Goal: Task Accomplishment & Management: Use online tool/utility

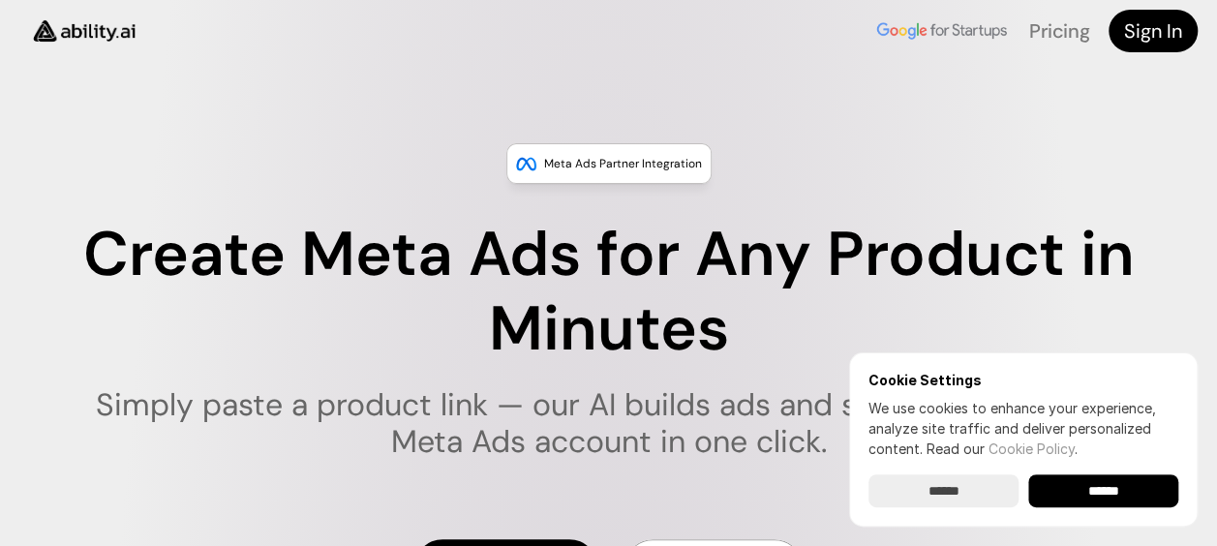
click at [1114, 486] on input "******" at bounding box center [1103, 490] width 150 height 33
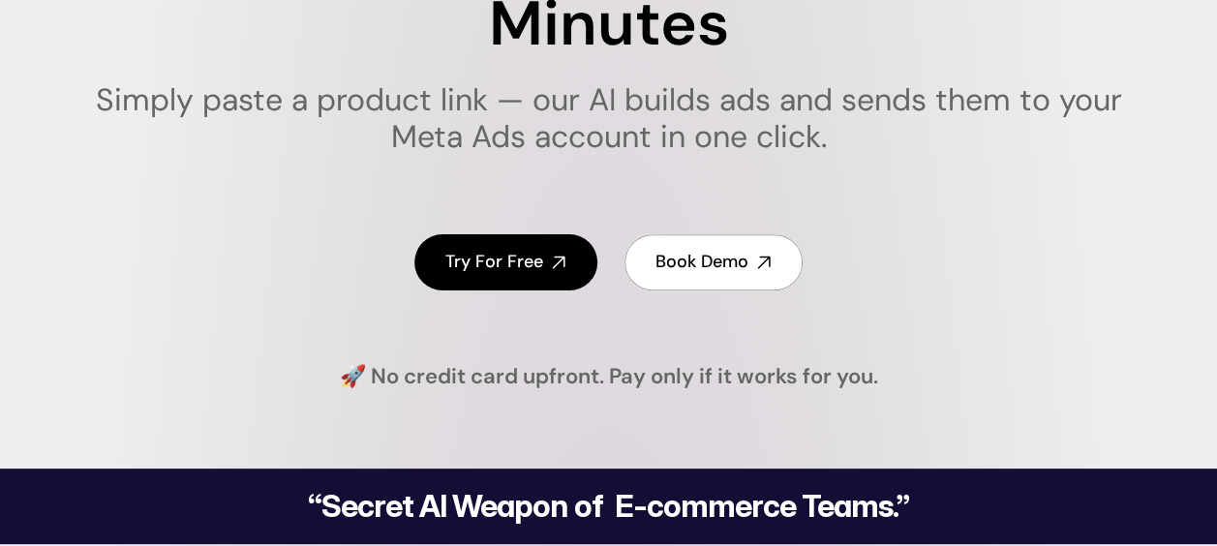
scroll to position [364, 0]
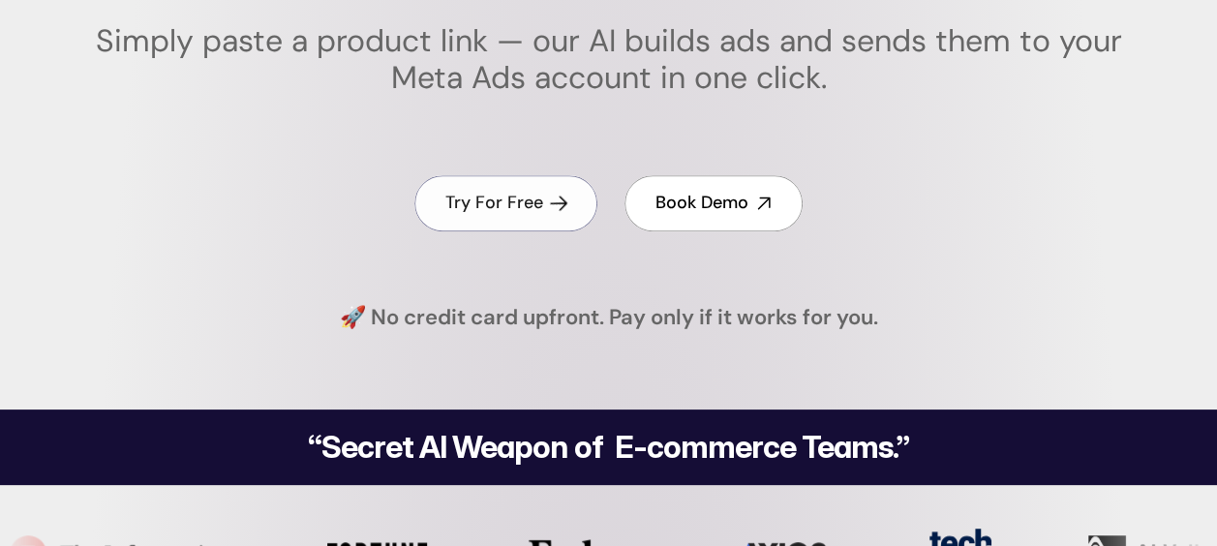
click at [494, 198] on h4 "Try For Free" at bounding box center [494, 203] width 98 height 24
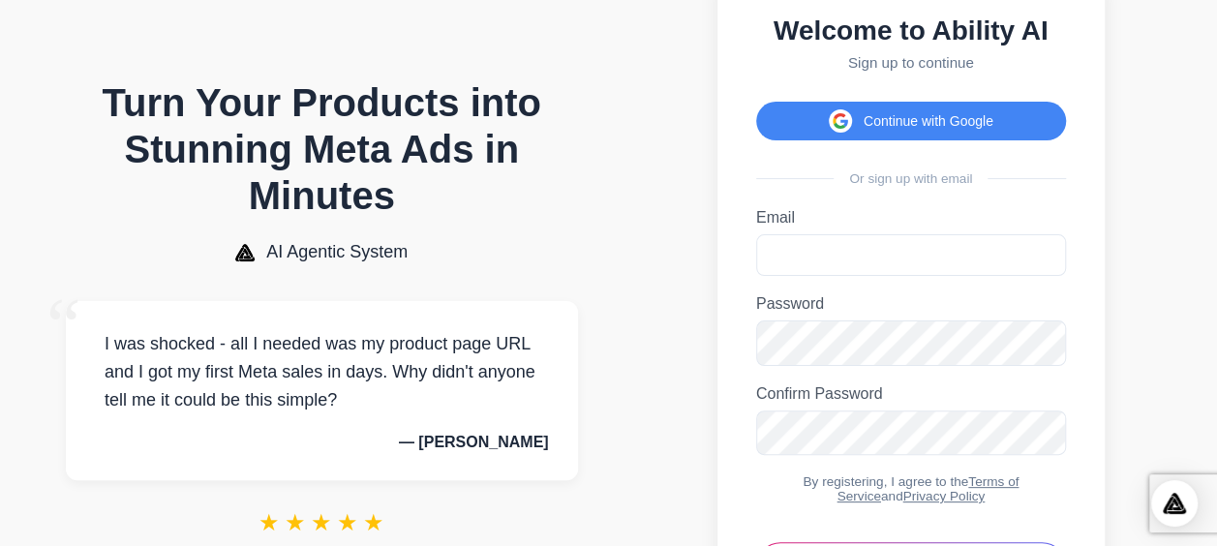
scroll to position [65, 0]
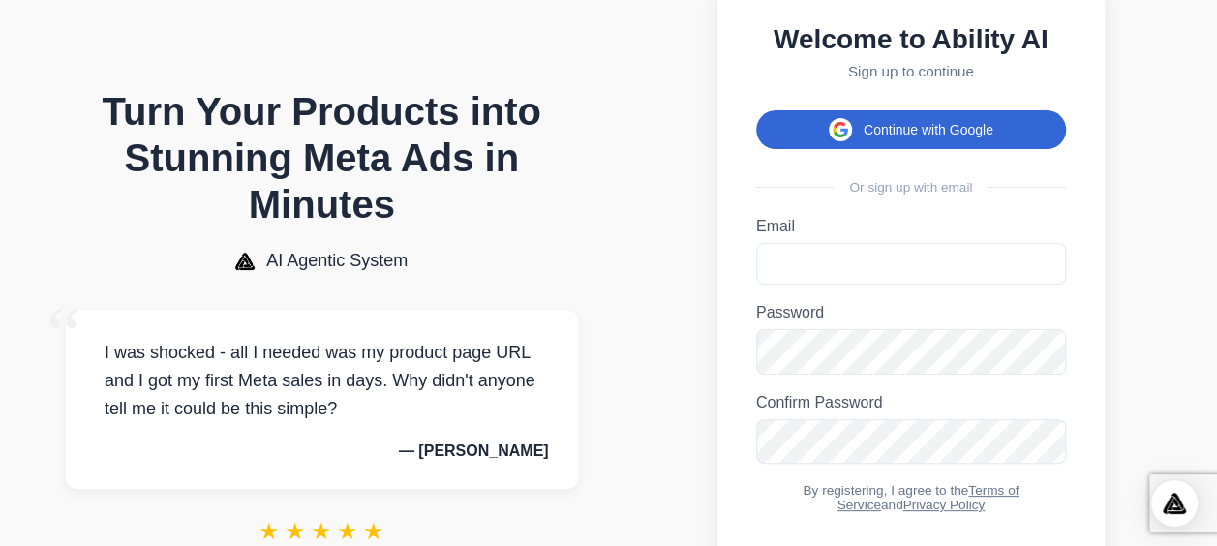
click at [916, 141] on button "Continue with Google" at bounding box center [911, 129] width 310 height 39
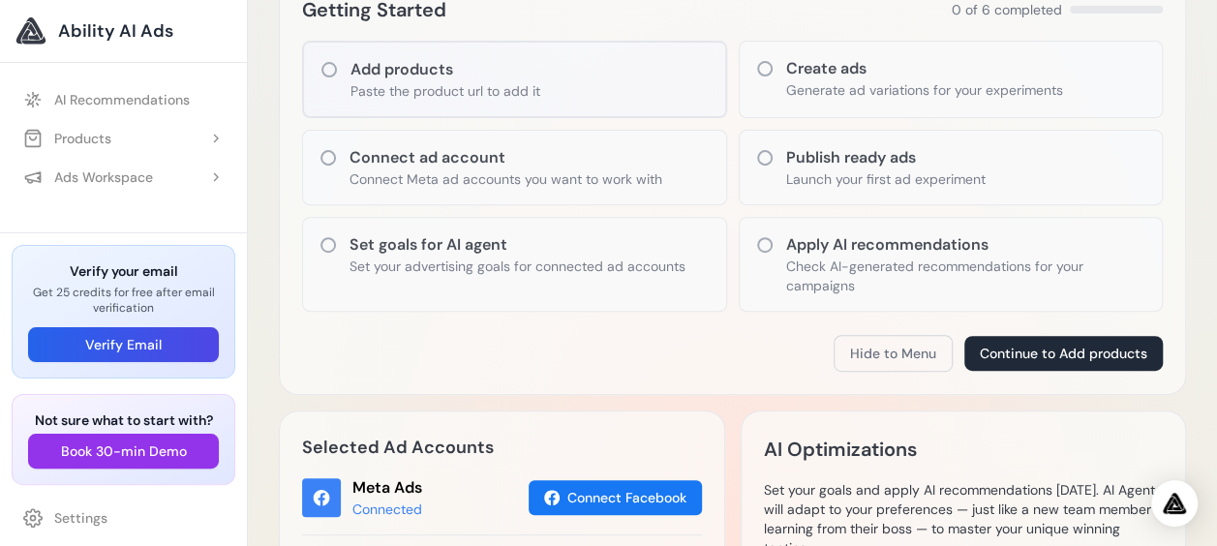
scroll to position [264, 0]
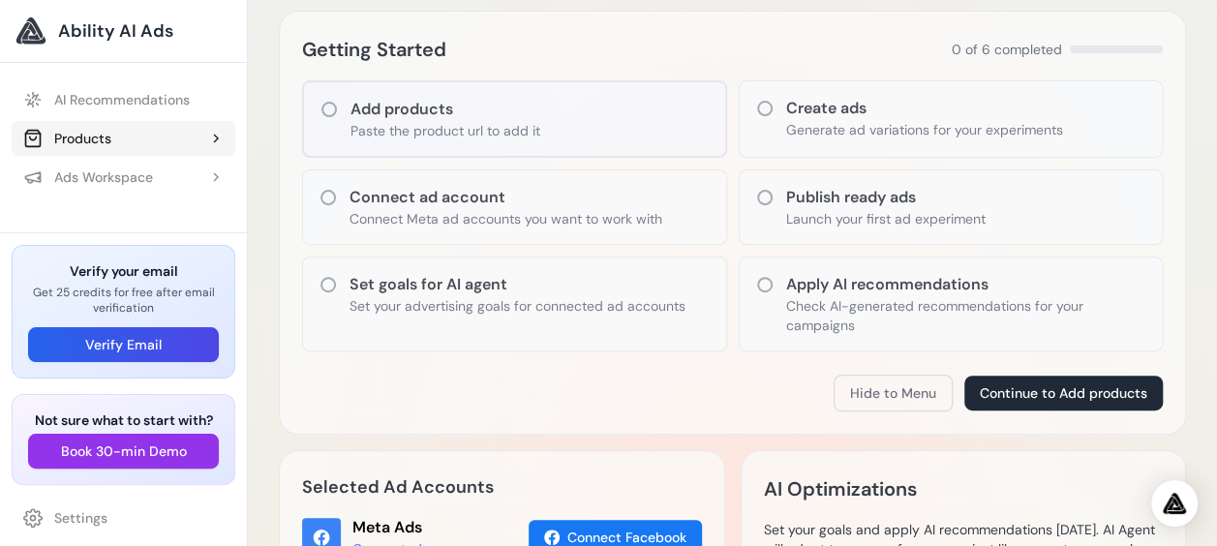
click at [116, 137] on button "Products" at bounding box center [124, 138] width 224 height 35
click at [460, 126] on p "Paste the product url to add it" at bounding box center [446, 130] width 190 height 19
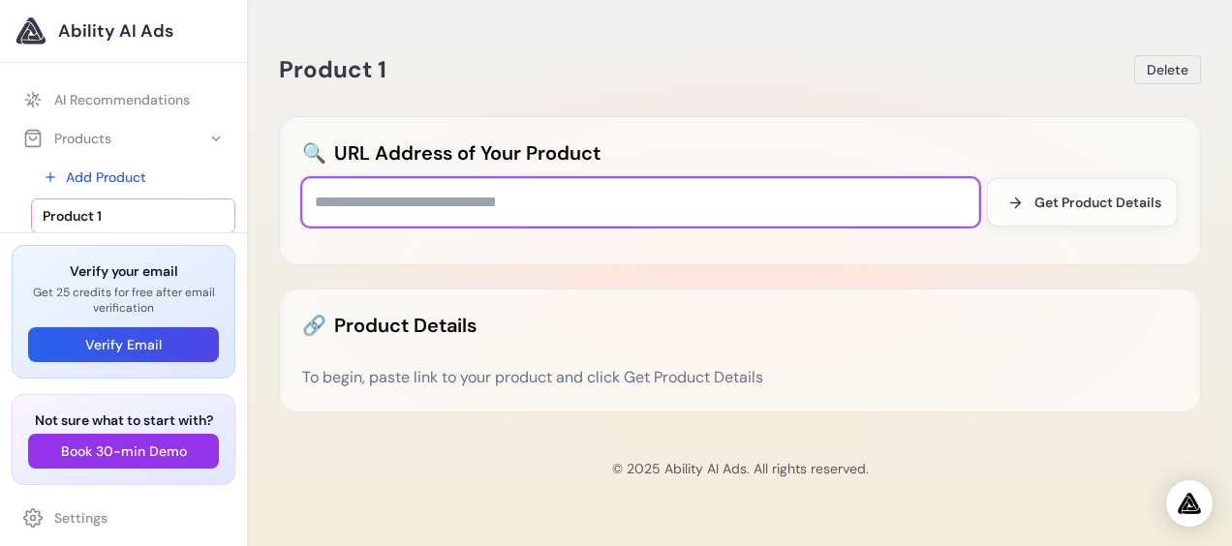
click at [731, 213] on input "text" at bounding box center [640, 202] width 677 height 48
paste input "**********"
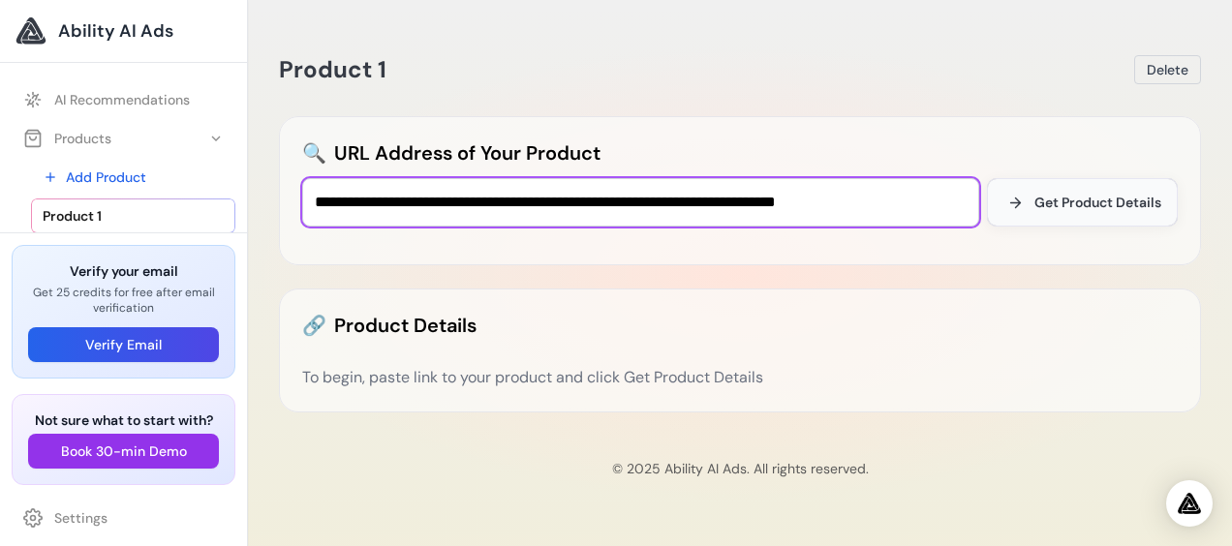
type input "**********"
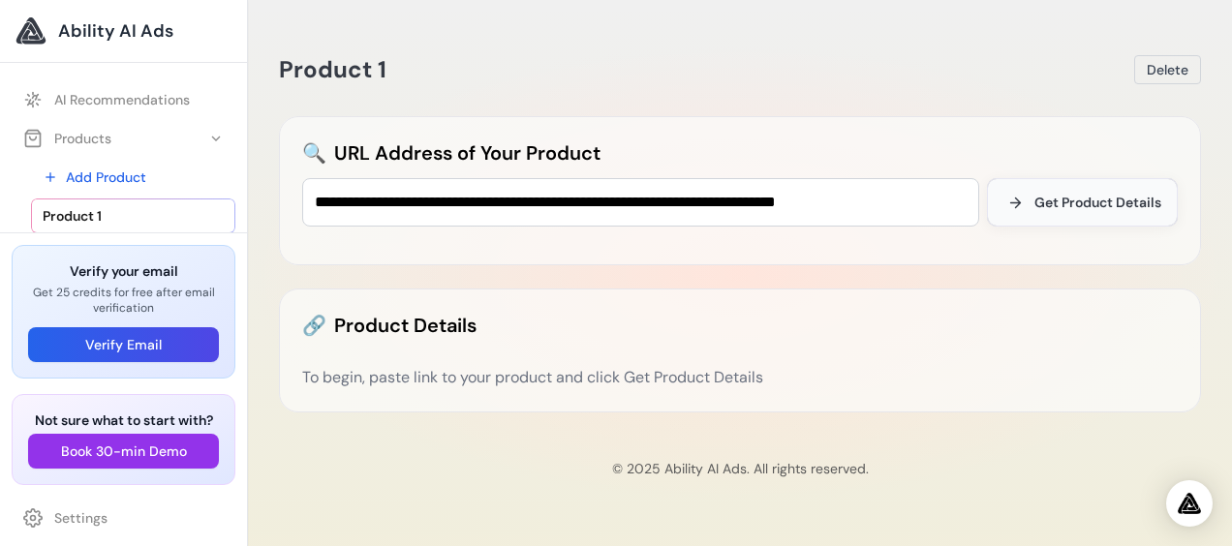
click at [1098, 202] on span "Get Product Details" at bounding box center [1097, 202] width 127 height 19
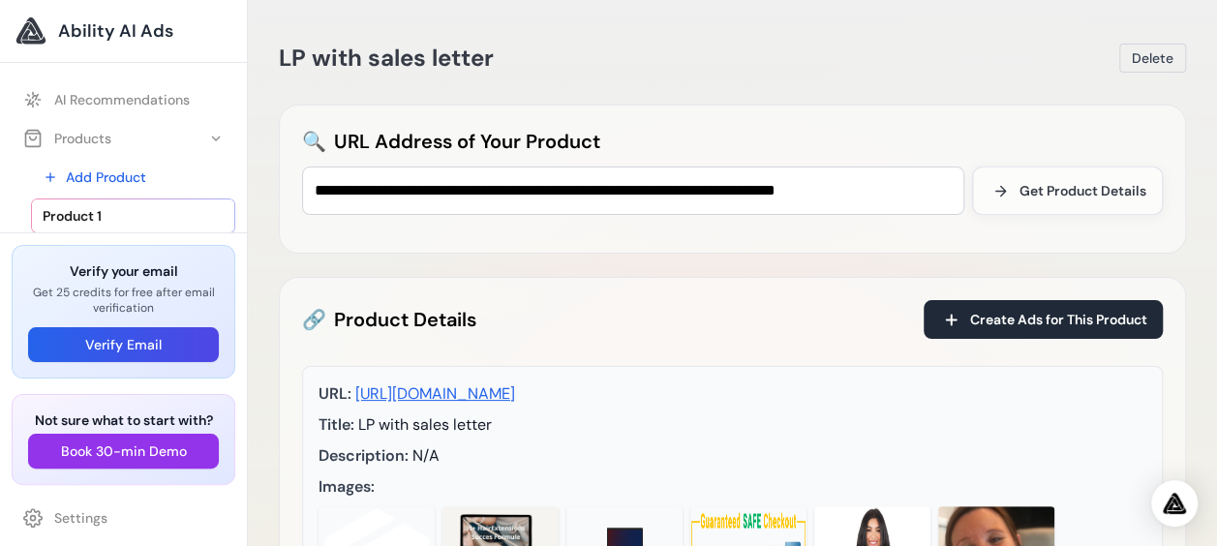
scroll to position [9, 0]
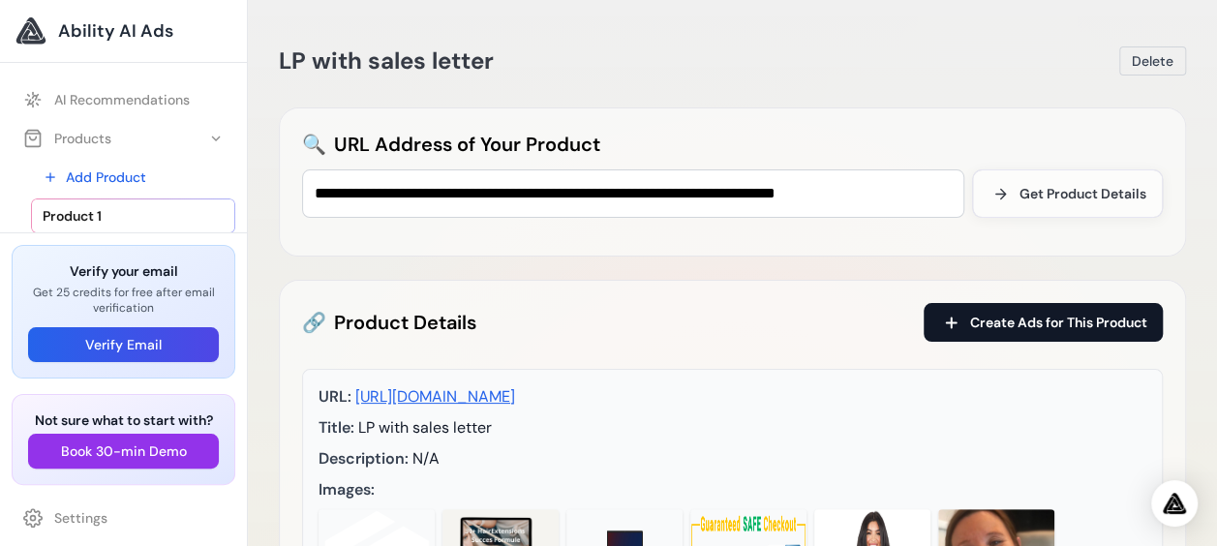
click at [1020, 314] on span "Create Ads for This Product" at bounding box center [1058, 322] width 177 height 19
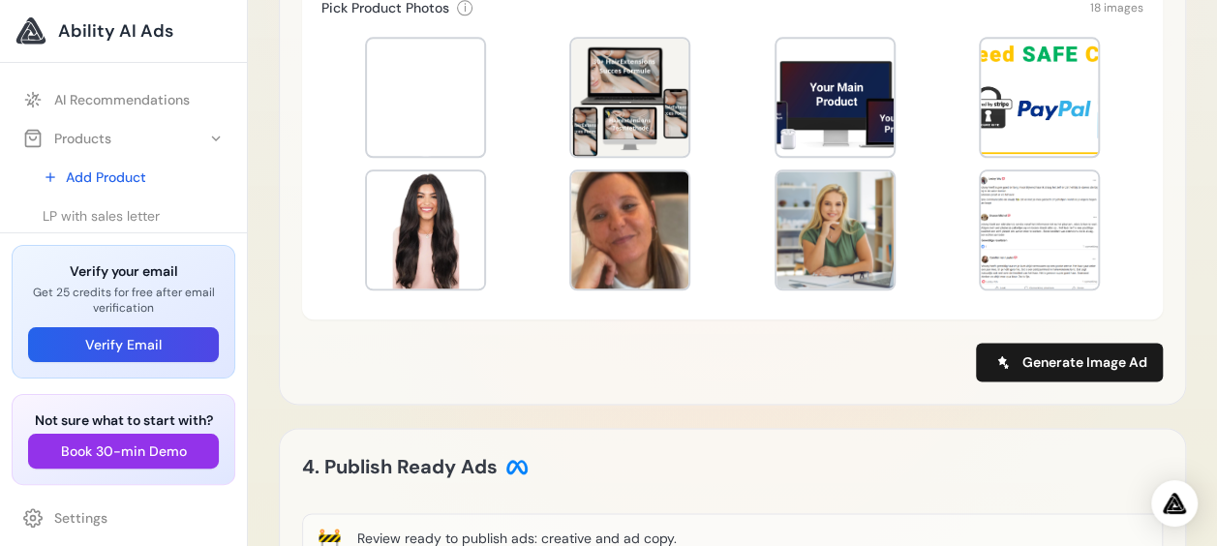
scroll to position [988, 0]
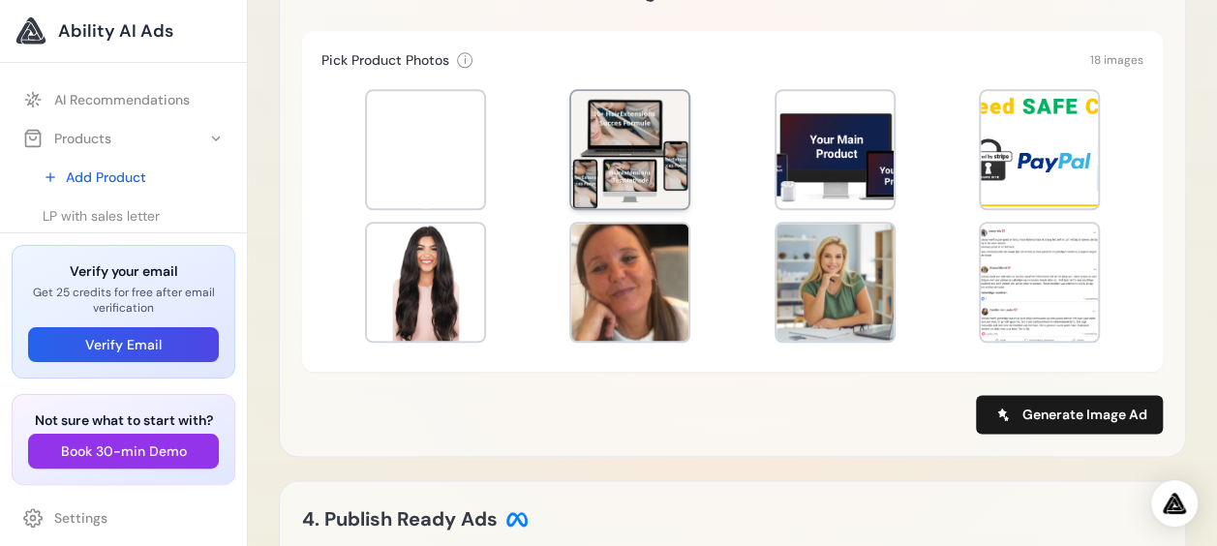
click at [625, 126] on div at bounding box center [629, 149] width 117 height 117
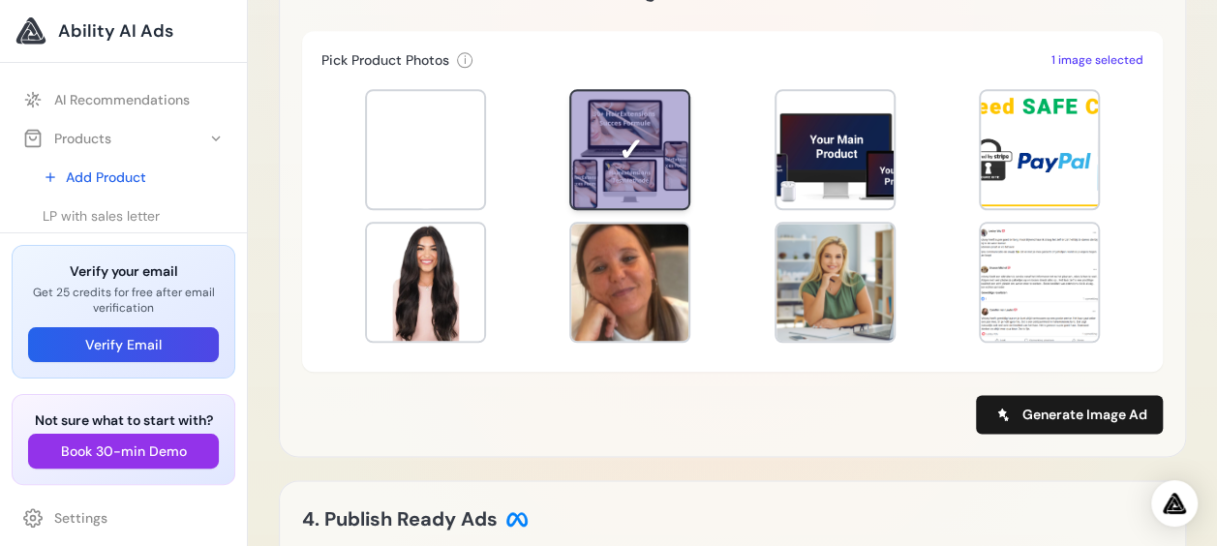
click at [644, 147] on div at bounding box center [629, 149] width 117 height 117
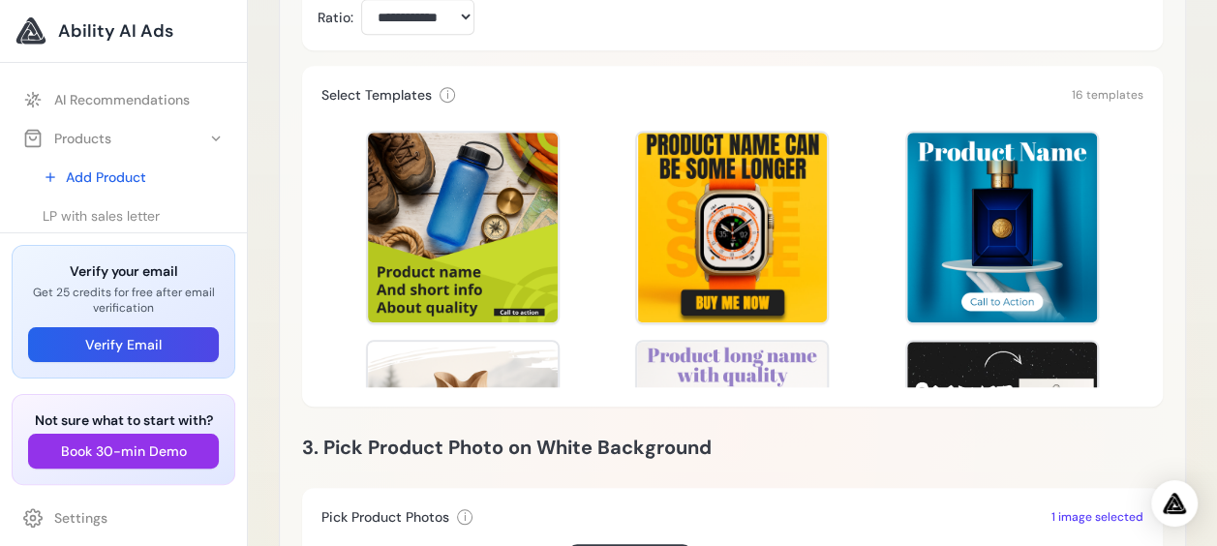
scroll to position [388, 0]
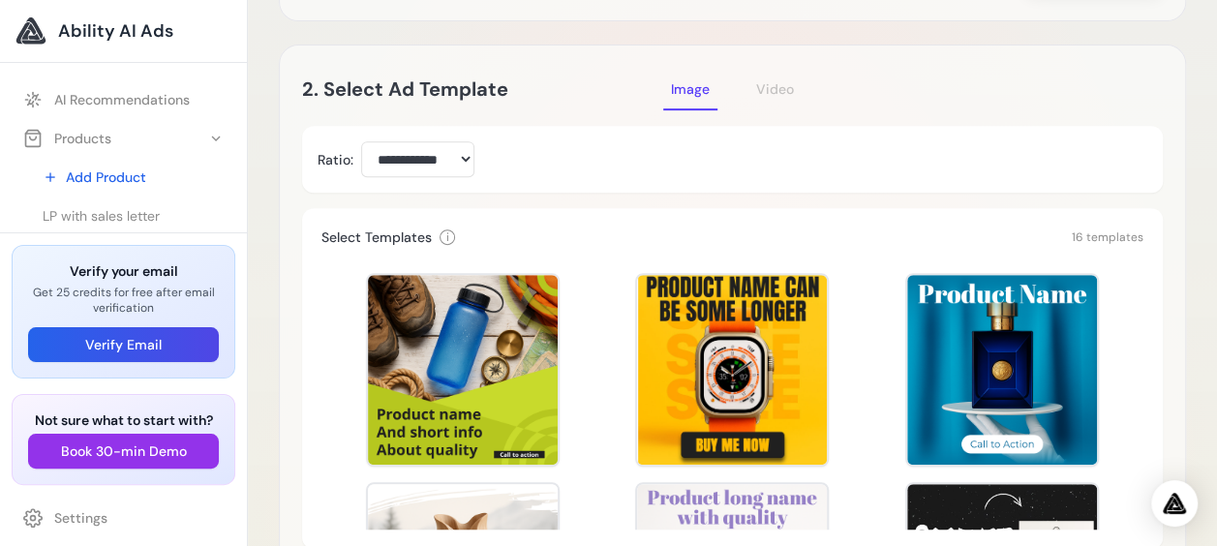
drag, startPoint x: 1143, startPoint y: 283, endPoint x: 1131, endPoint y: 352, distance: 70.7
click at [1131, 352] on div "Select Templates i Select one template to use for image generation (required) 1…" at bounding box center [732, 378] width 861 height 341
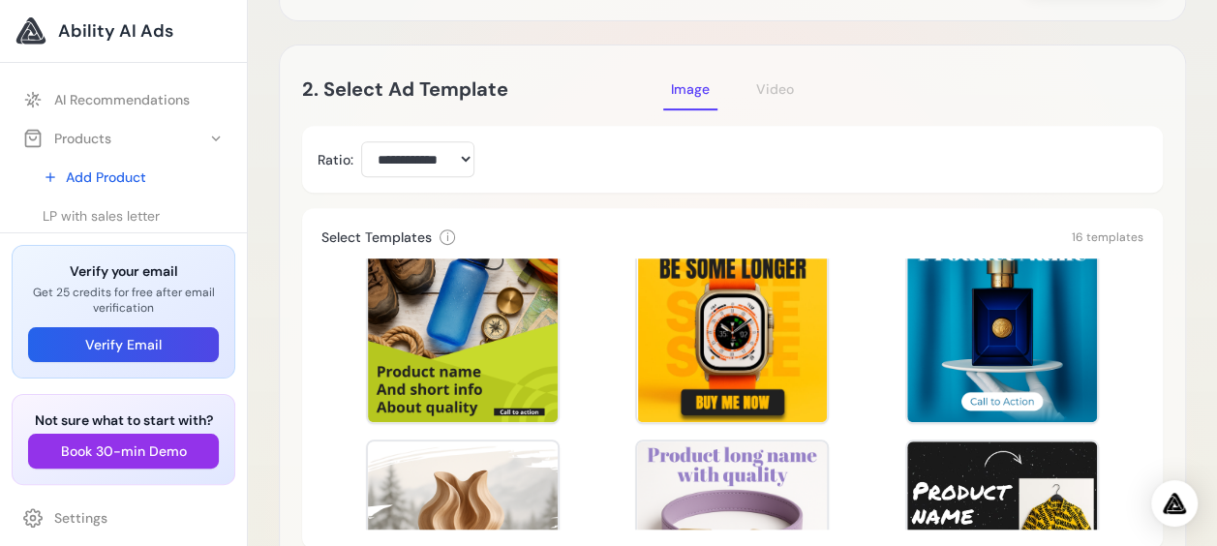
scroll to position [44, 0]
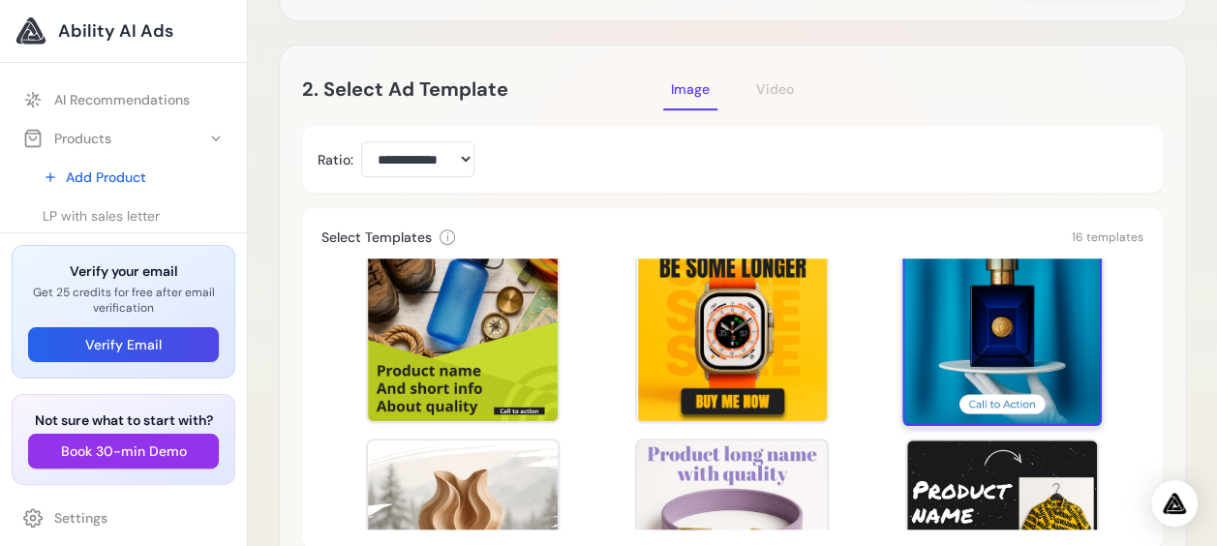
click at [959, 331] on div at bounding box center [1001, 326] width 199 height 199
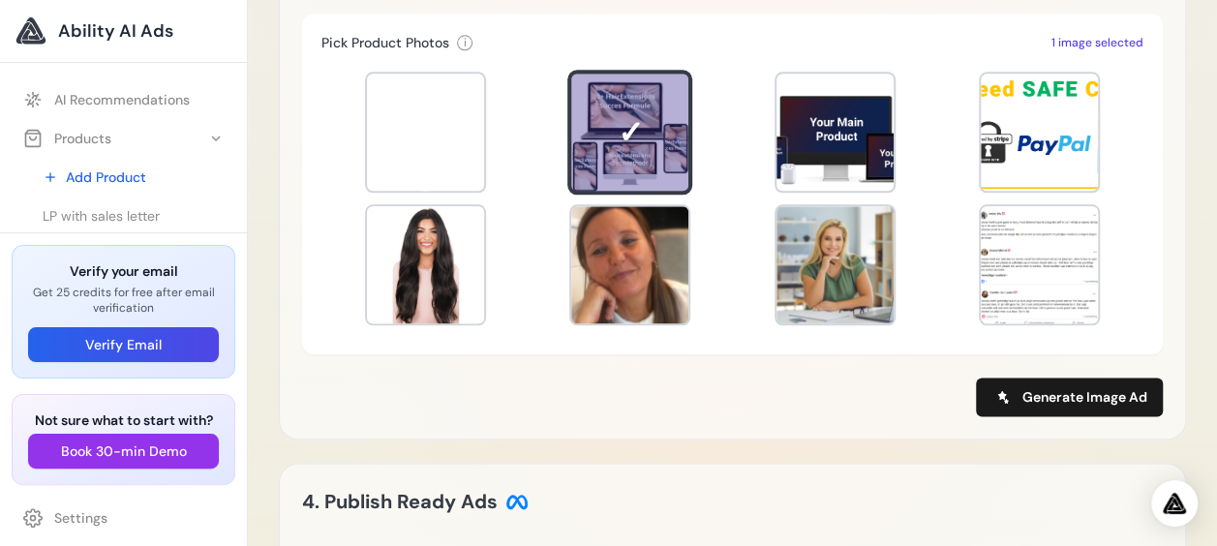
scroll to position [1015, 0]
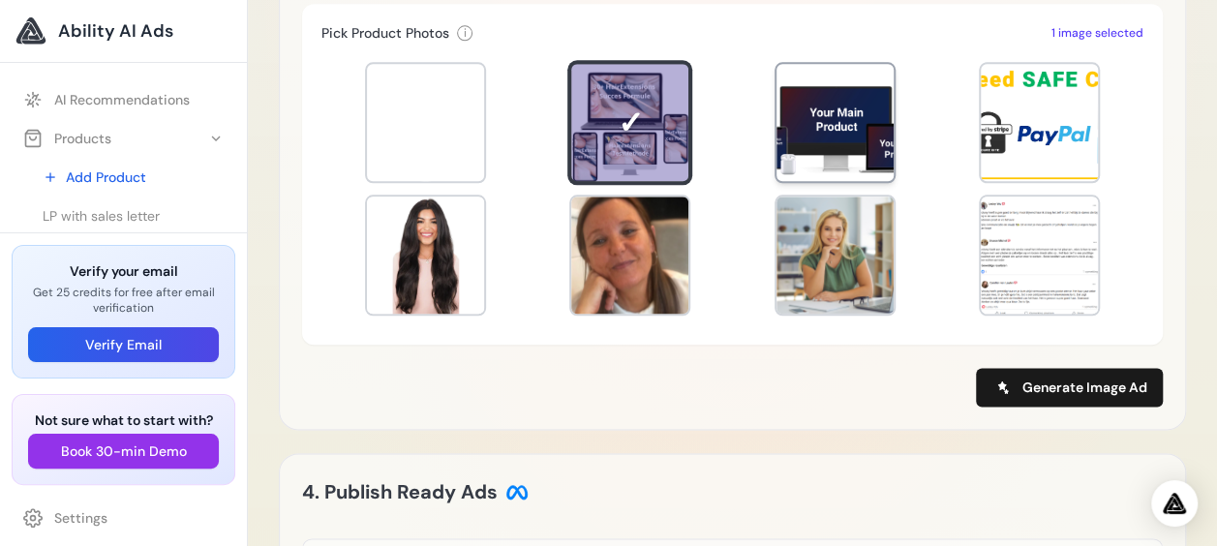
click at [844, 114] on div at bounding box center [835, 122] width 117 height 117
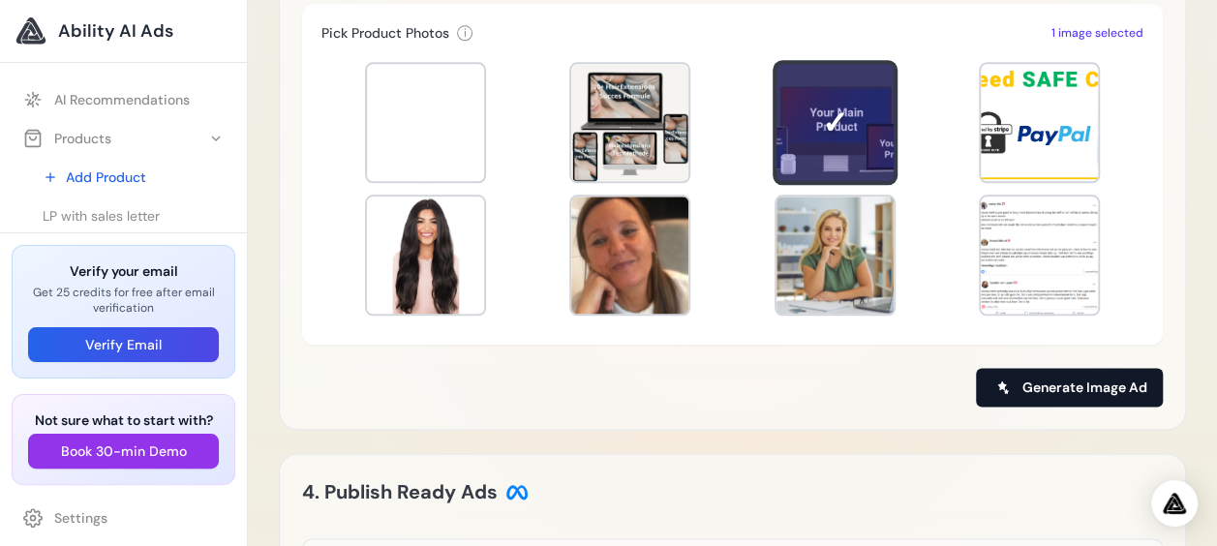
click at [1085, 374] on button "Generate Image Ad" at bounding box center [1069, 387] width 187 height 39
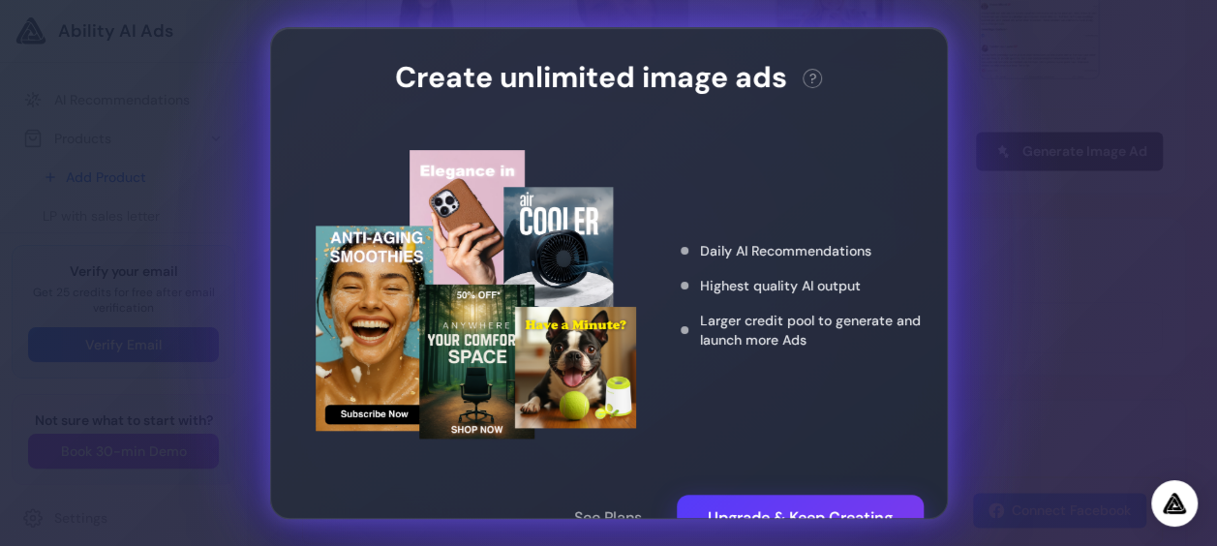
scroll to position [1241, 0]
click at [220, 176] on div "Create unlimited image ads ? This action needs 2 credits. You have 0 remaining.…" at bounding box center [608, 273] width 1217 height 546
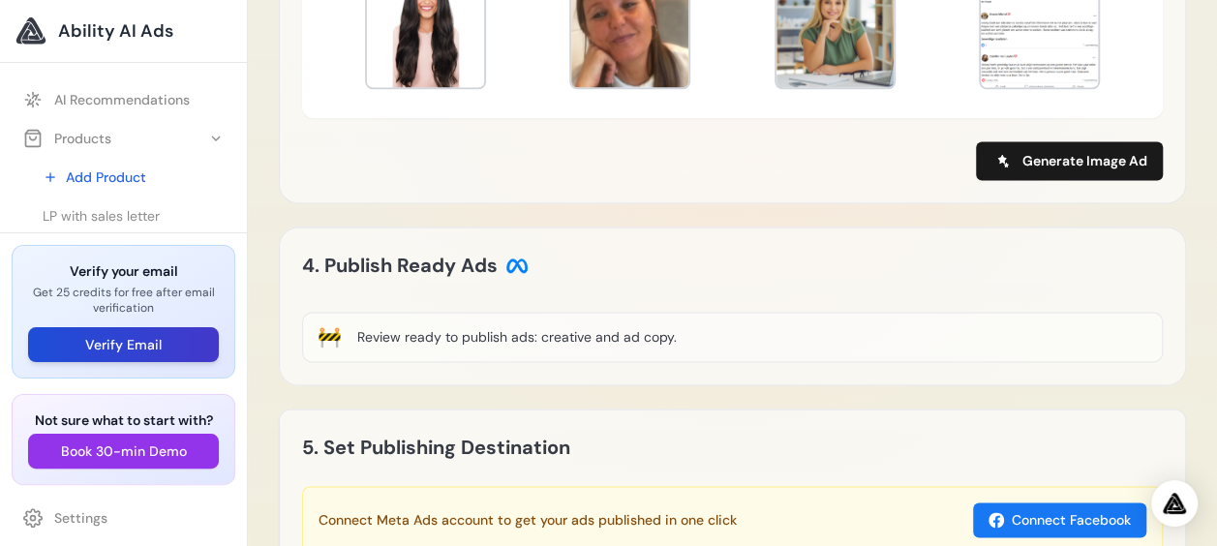
click at [116, 340] on button "Verify Email" at bounding box center [123, 344] width 191 height 35
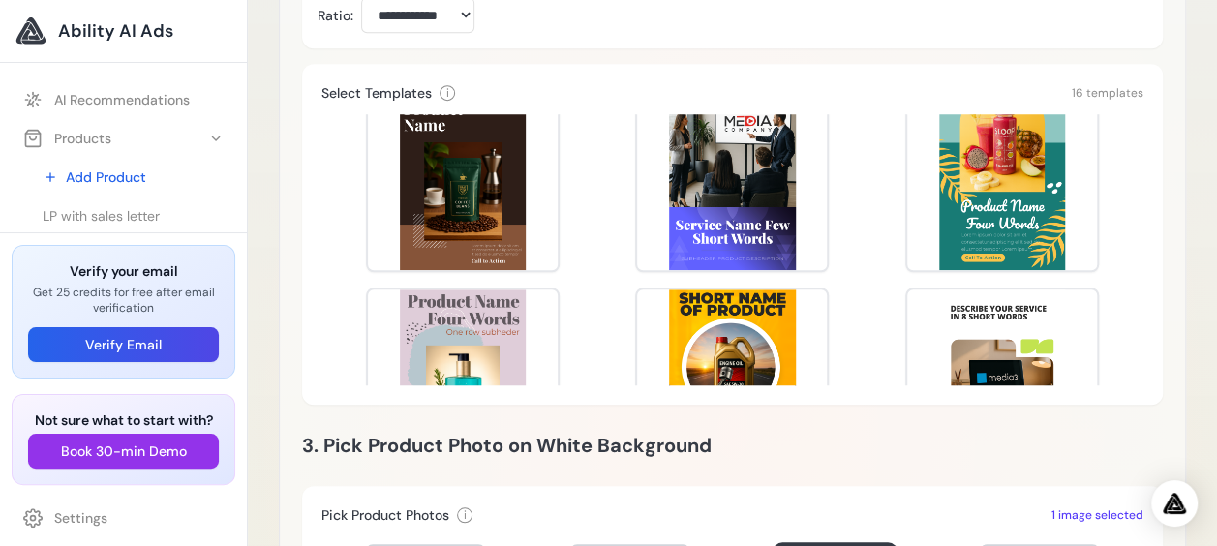
scroll to position [700, 0]
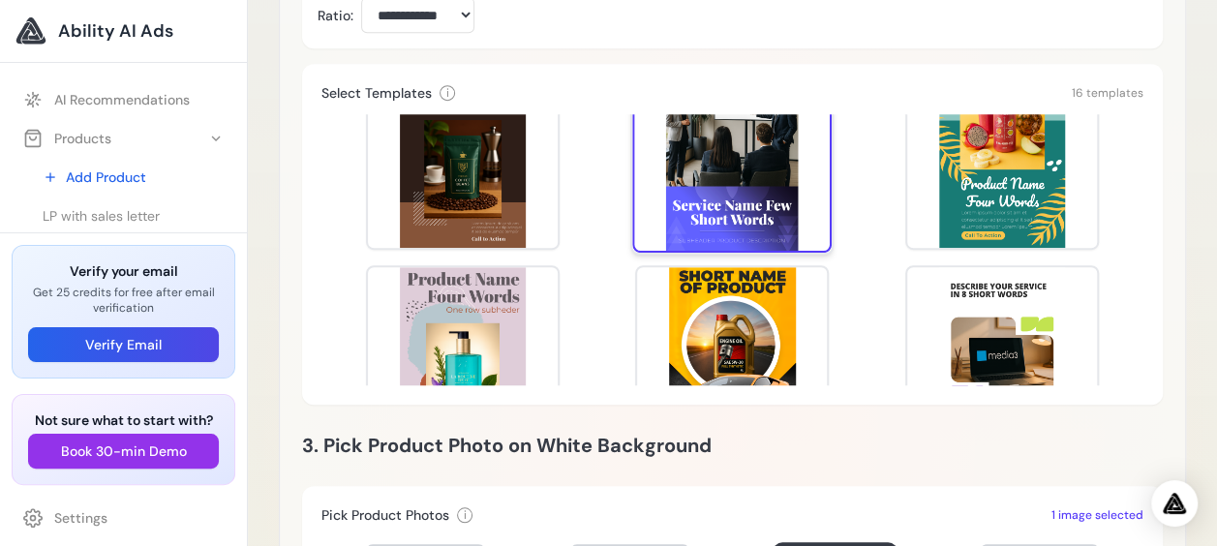
click at [746, 190] on div at bounding box center [732, 152] width 199 height 199
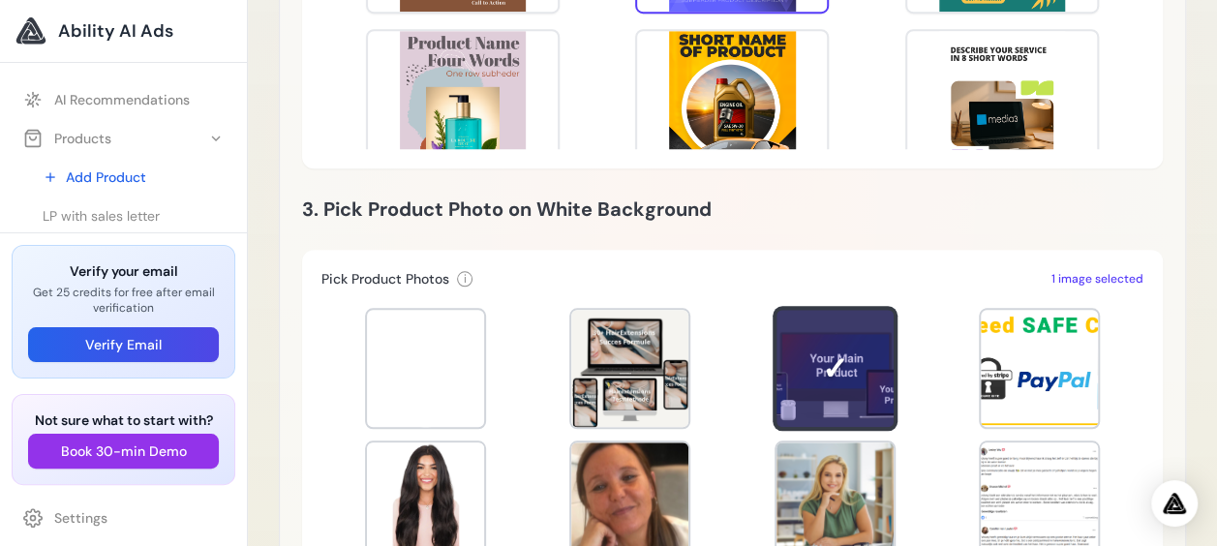
scroll to position [851, 0]
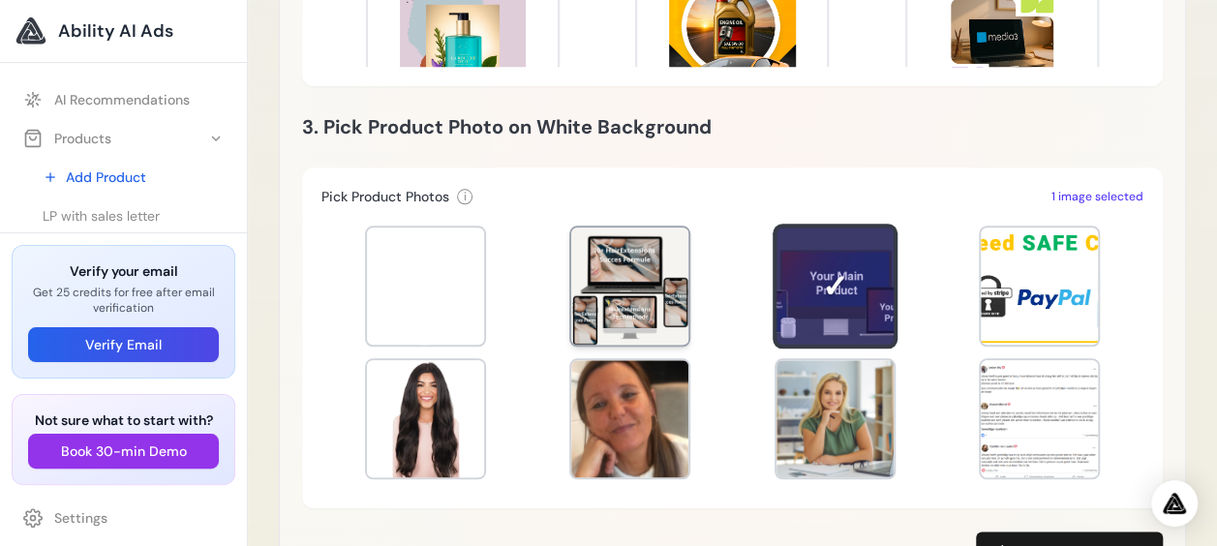
click at [610, 279] on div at bounding box center [629, 286] width 117 height 117
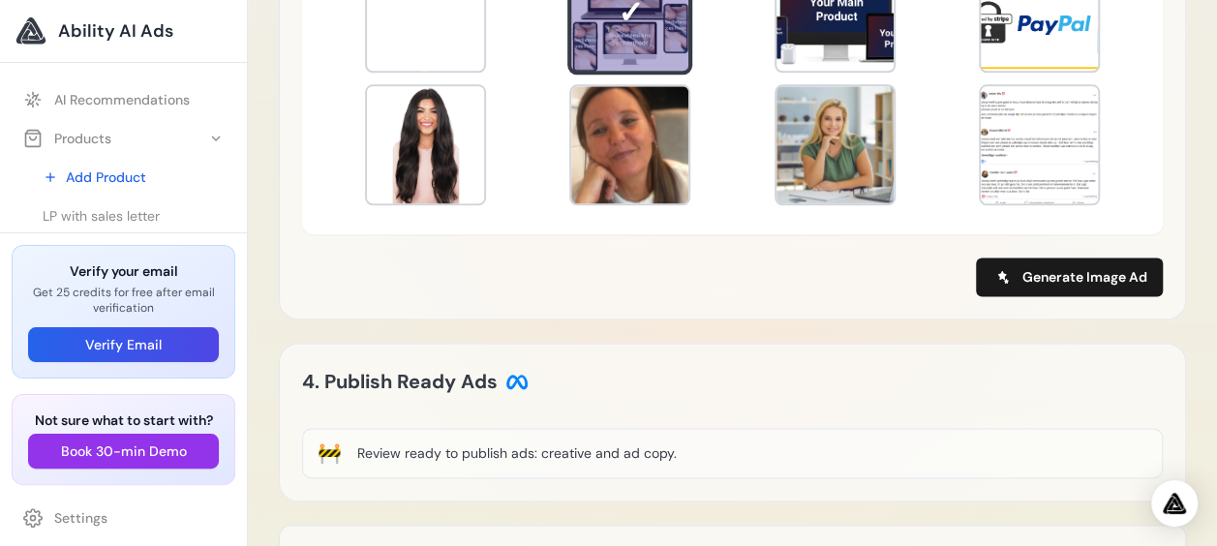
scroll to position [1127, 0]
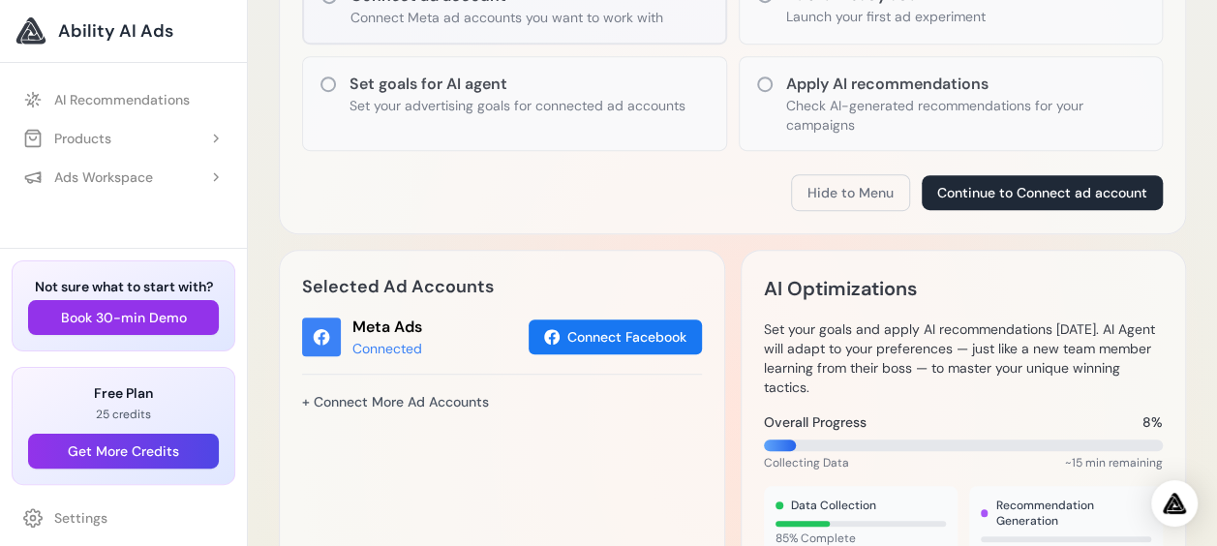
scroll to position [443, 0]
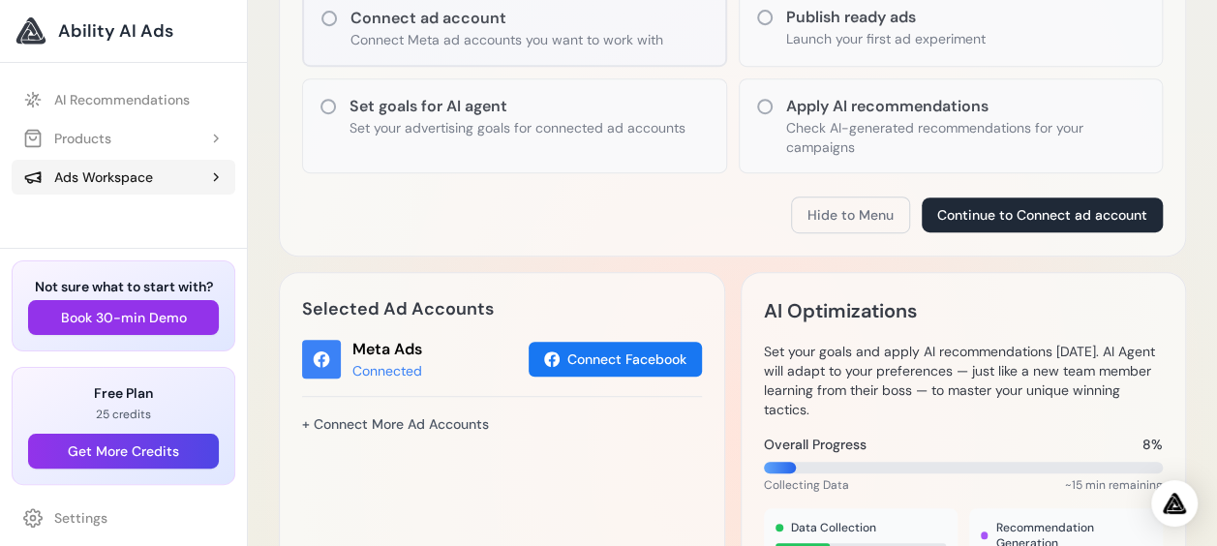
click at [147, 180] on div "Ads Workspace" at bounding box center [88, 177] width 130 height 19
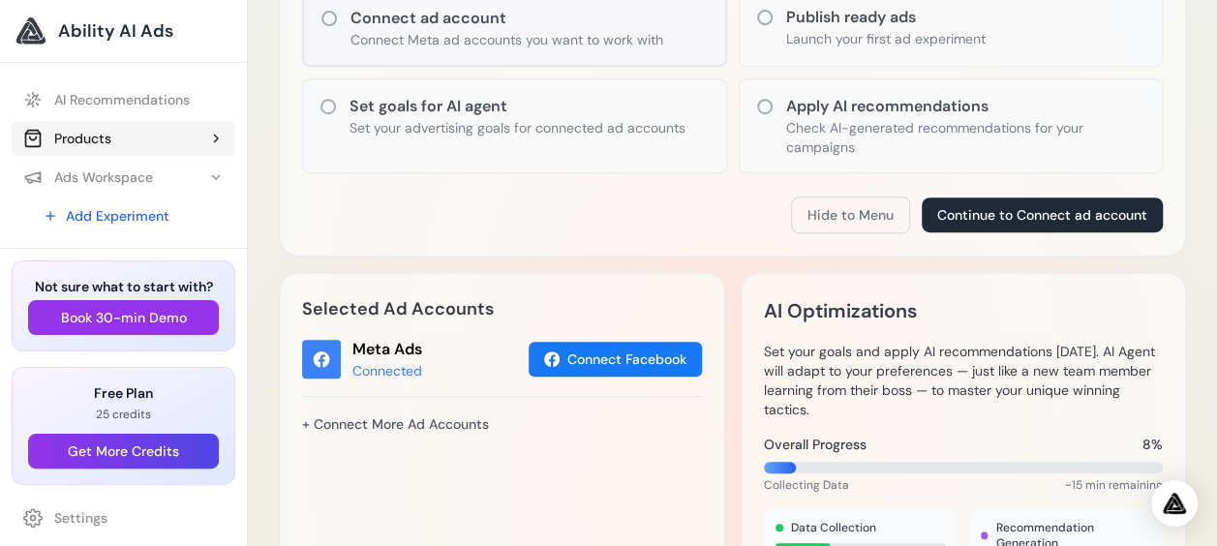
click at [114, 129] on button "Products" at bounding box center [124, 138] width 224 height 35
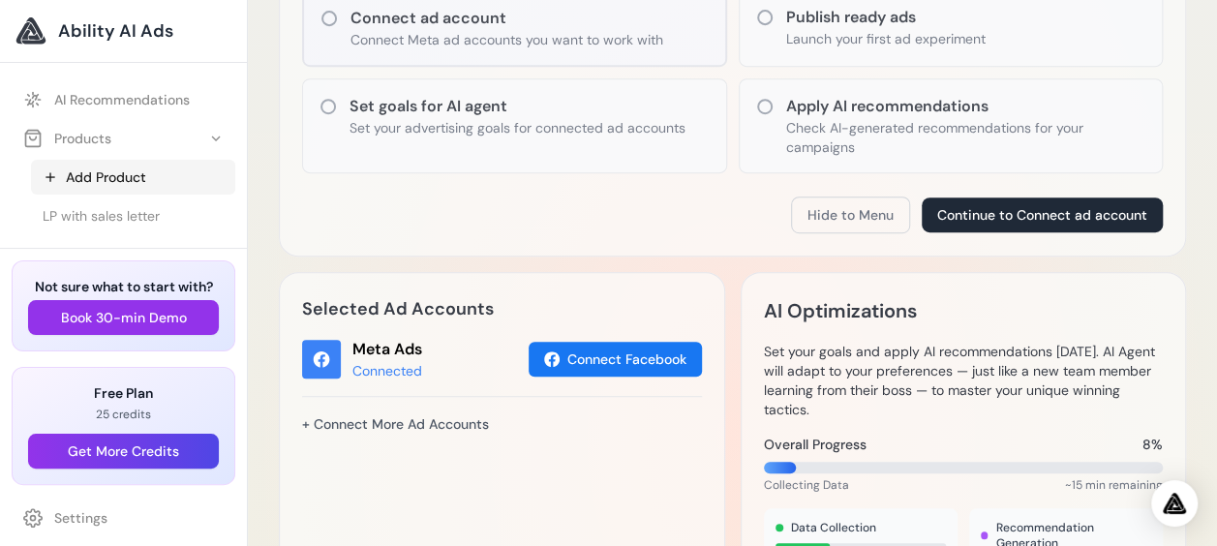
click at [112, 176] on link "Add Product" at bounding box center [133, 177] width 204 height 35
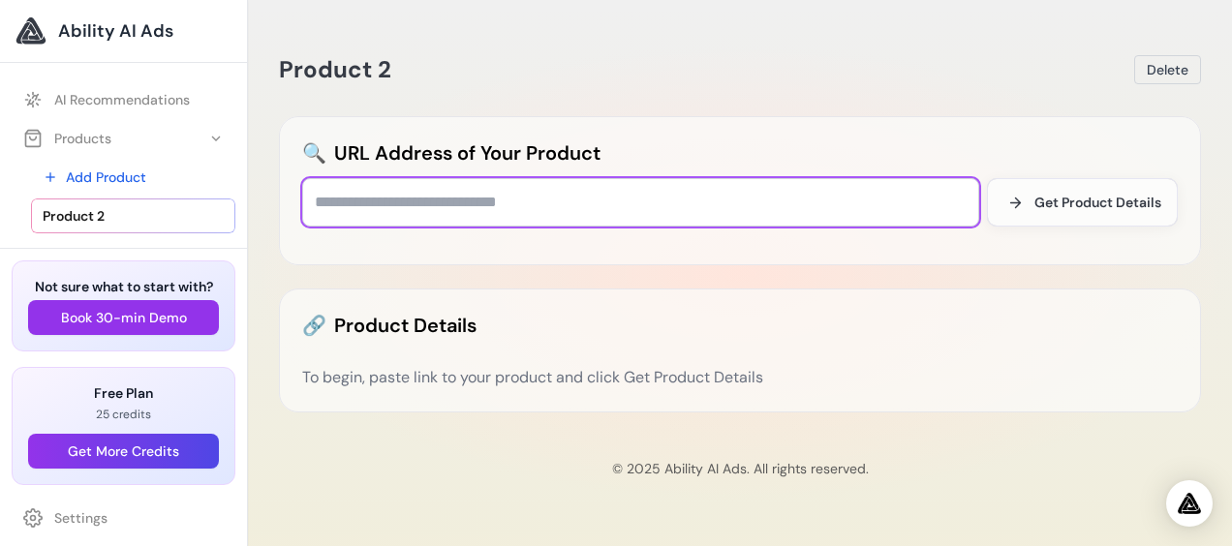
click at [422, 209] on input "text" at bounding box center [640, 202] width 677 height 48
type input "**********"
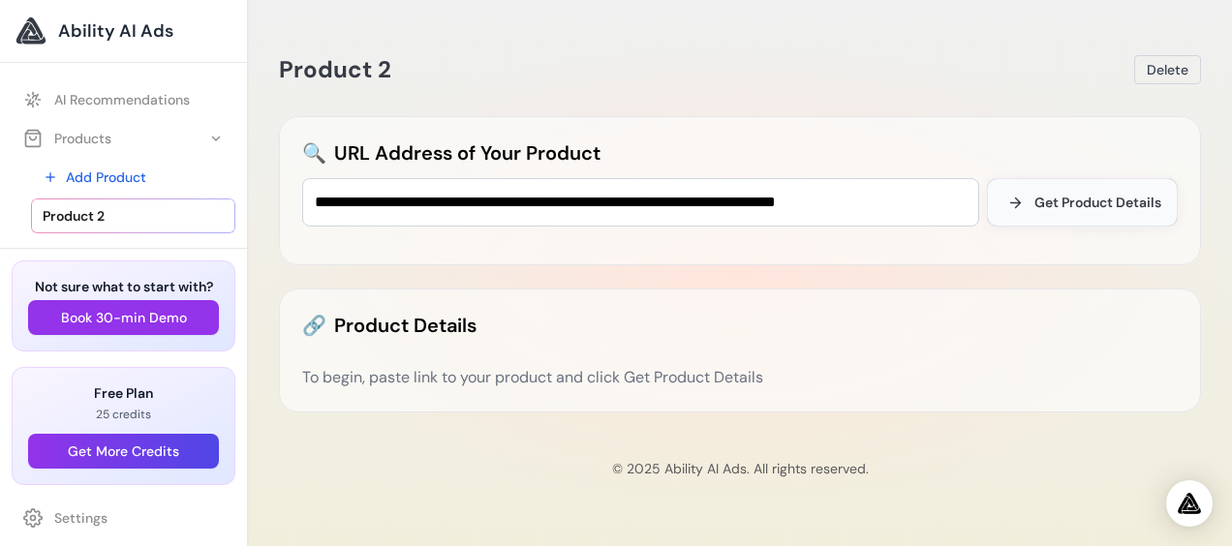
click at [1062, 211] on span "Get Product Details" at bounding box center [1097, 202] width 127 height 19
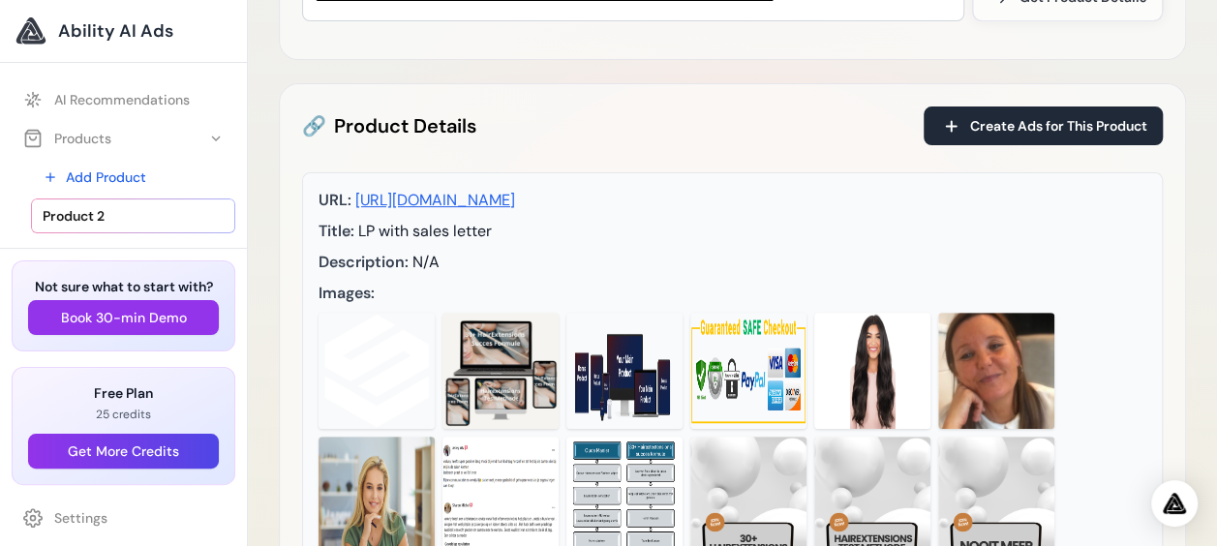
scroll to position [208, 0]
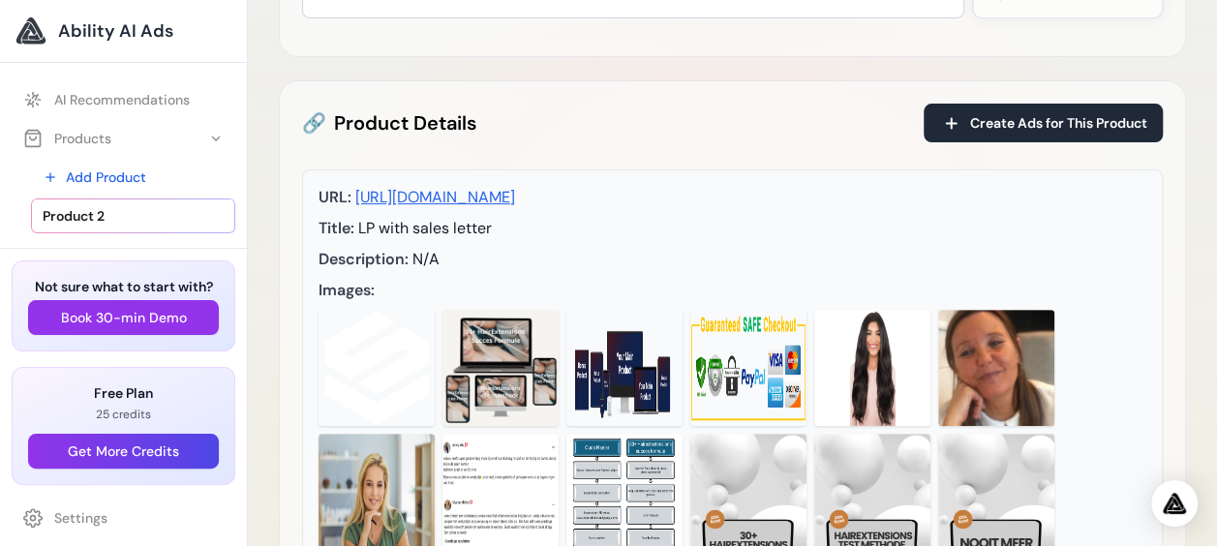
drag, startPoint x: 1215, startPoint y: 167, endPoint x: 1212, endPoint y: 198, distance: 31.1
click at [1212, 198] on div "**********" at bounding box center [732, 450] width 969 height 1316
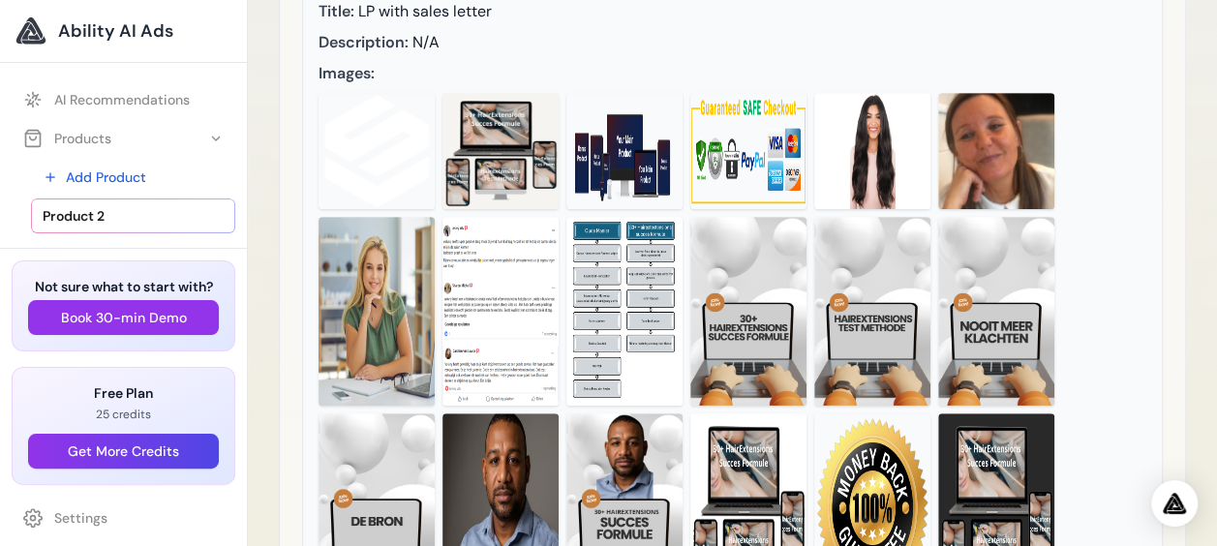
scroll to position [446, 0]
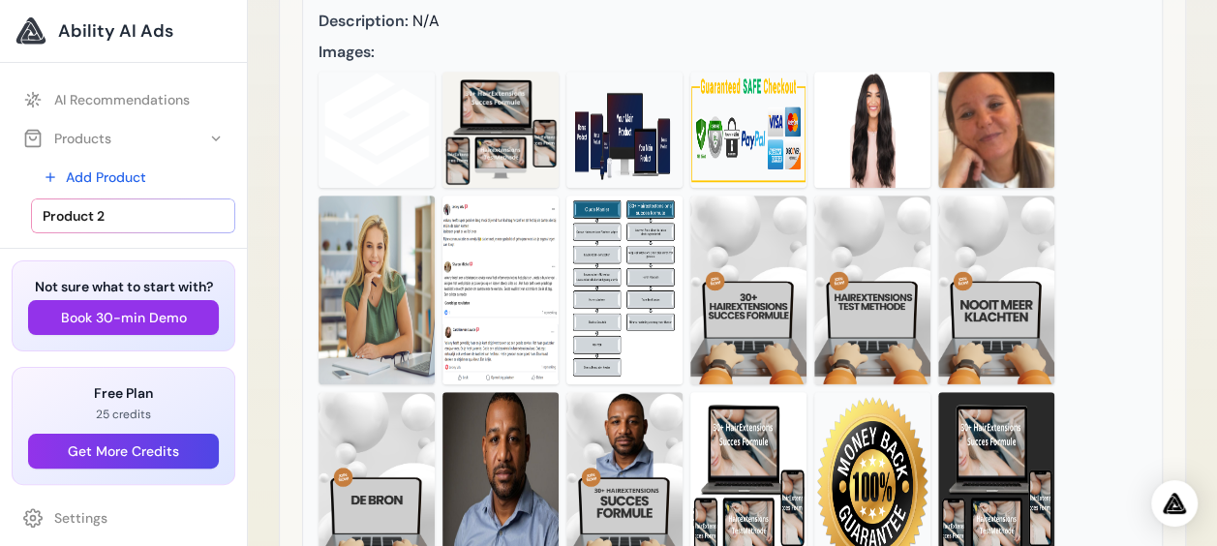
click at [755, 265] on img at bounding box center [748, 290] width 116 height 189
click at [741, 270] on img at bounding box center [748, 290] width 116 height 189
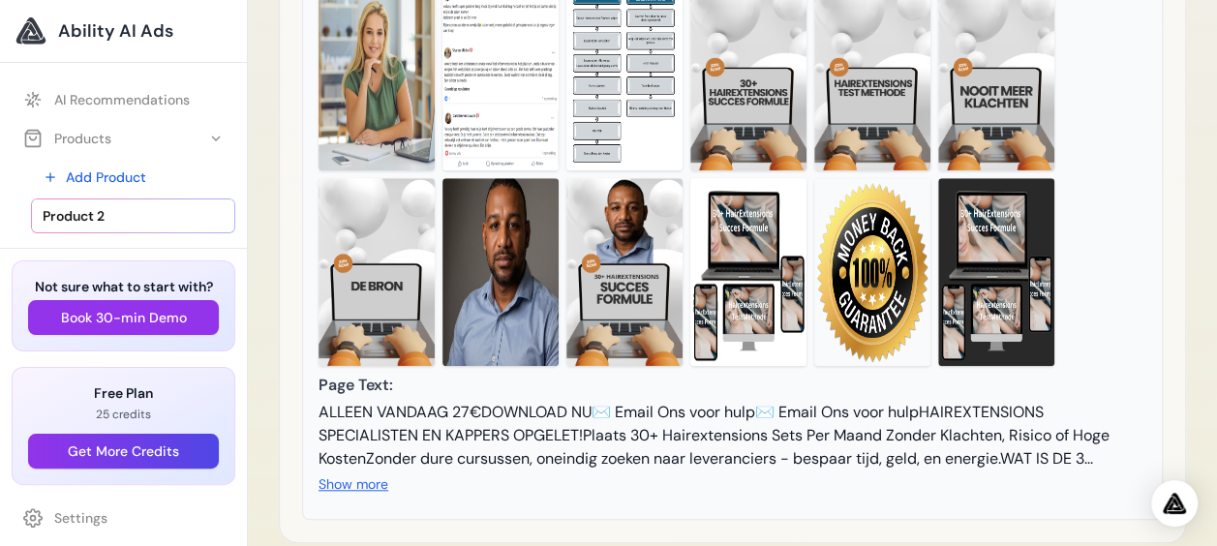
scroll to position [814, 0]
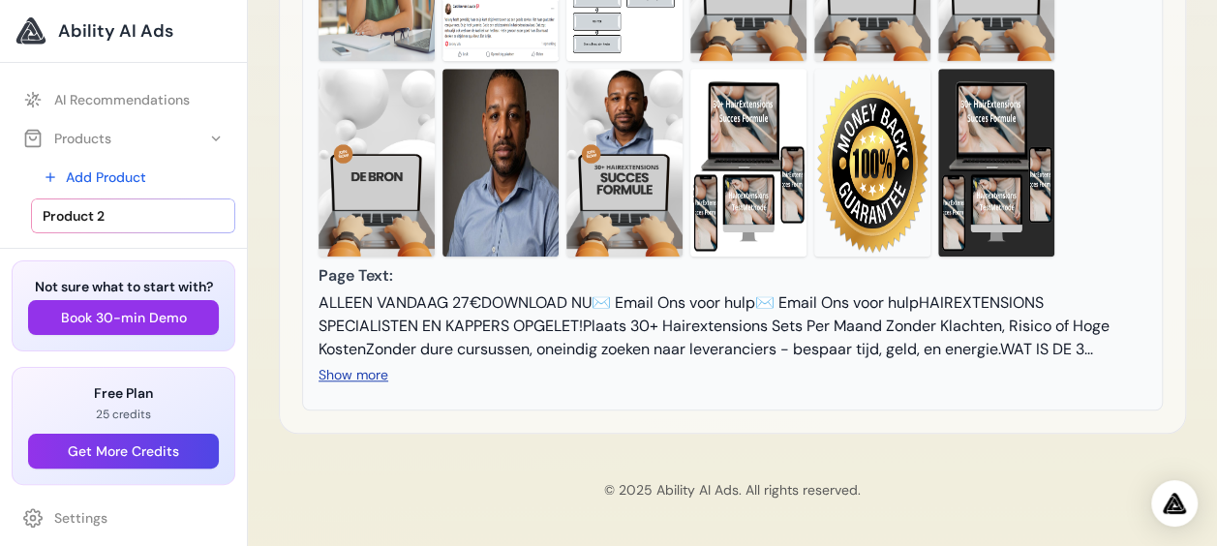
click at [384, 380] on button "Show more" at bounding box center [354, 374] width 70 height 19
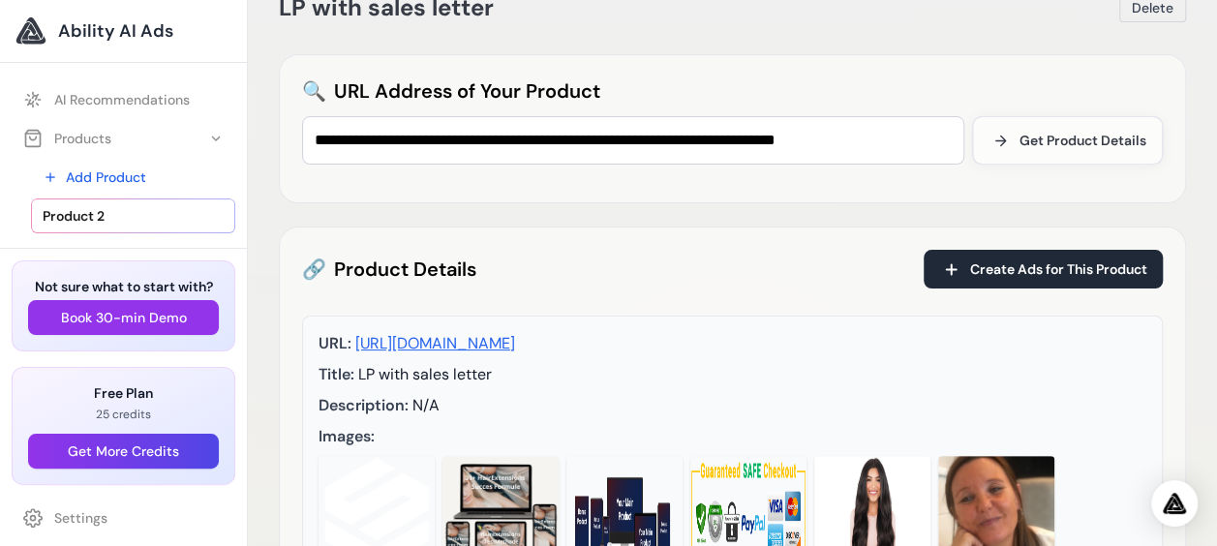
scroll to position [0, 0]
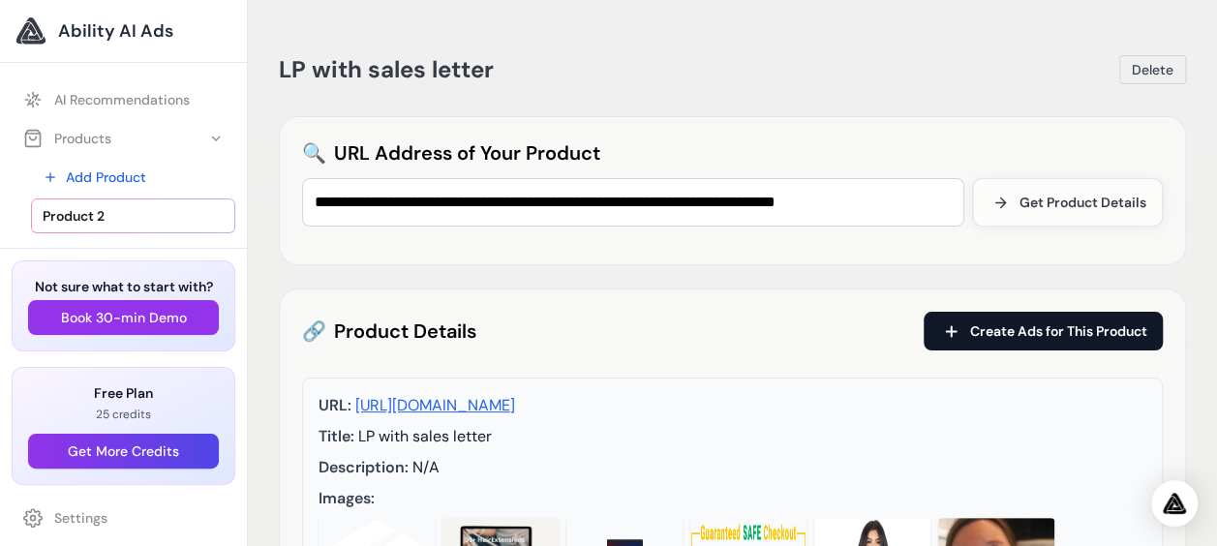
click at [1031, 323] on span "Create Ads for This Product" at bounding box center [1058, 330] width 177 height 19
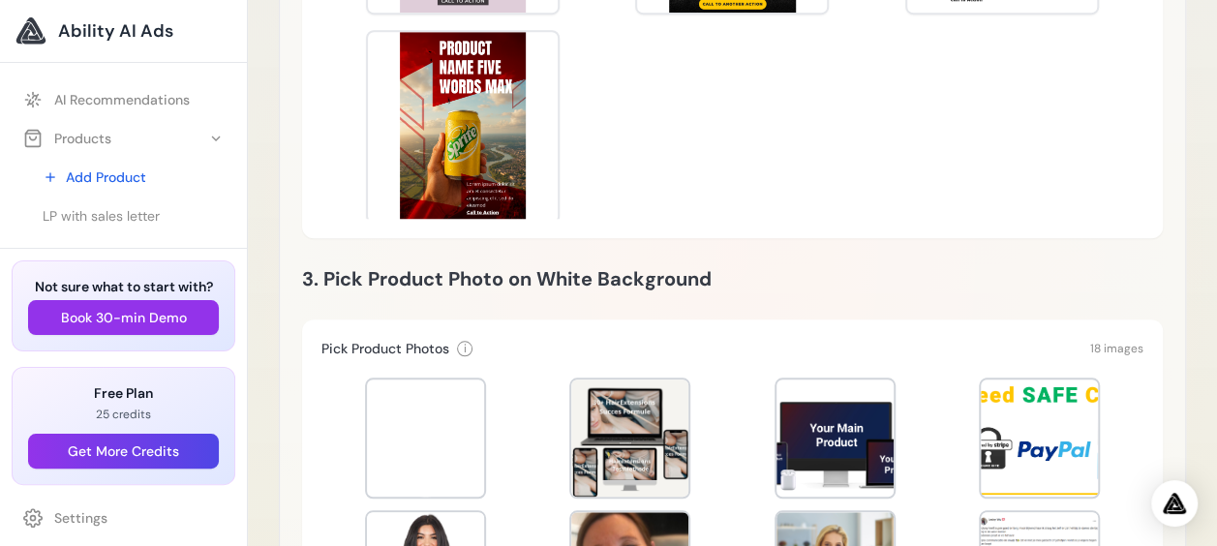
scroll to position [606, 0]
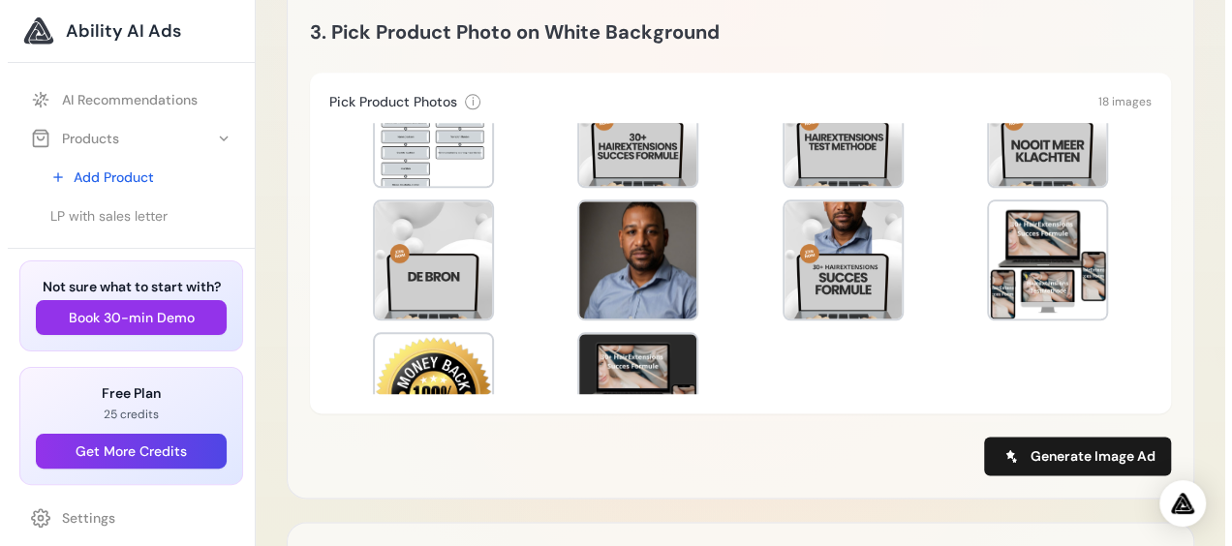
scroll to position [983, 0]
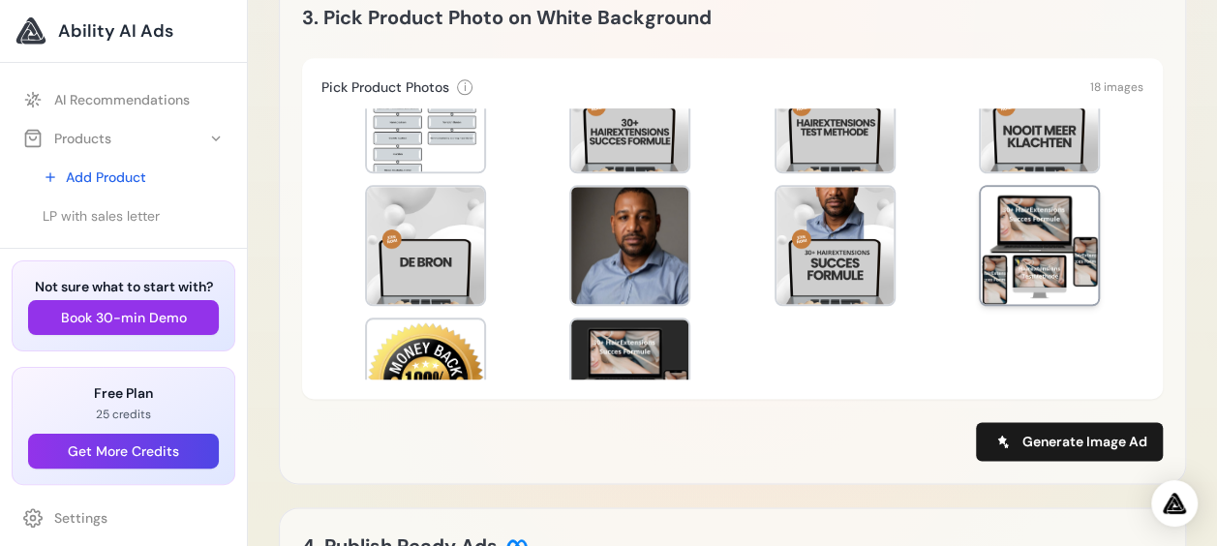
click at [1037, 230] on div at bounding box center [1039, 245] width 117 height 117
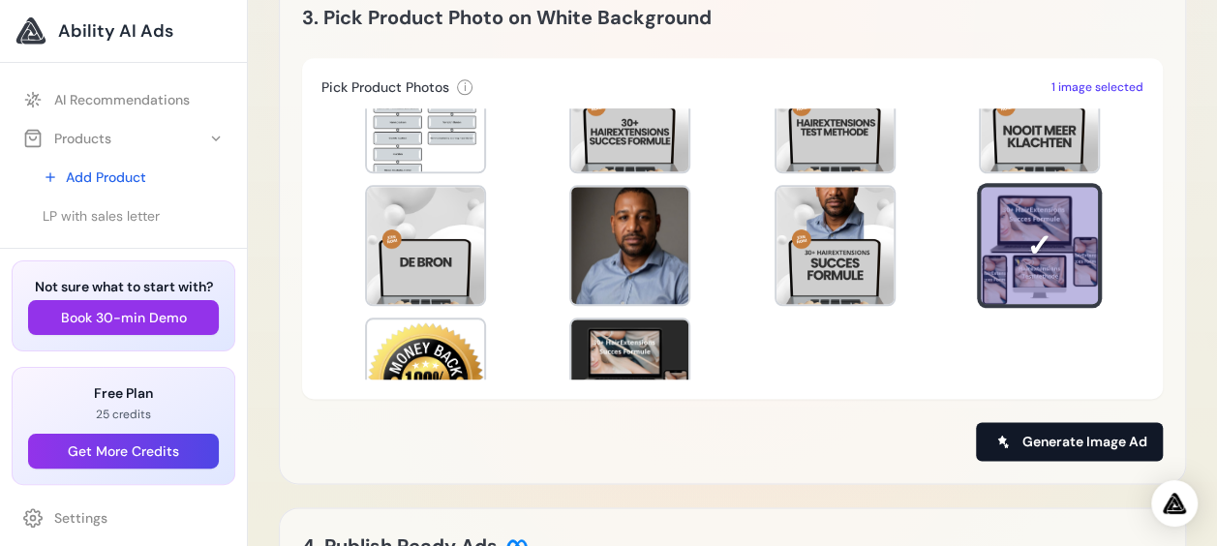
click at [1066, 447] on span "Generate Image Ad" at bounding box center [1085, 441] width 125 height 19
type input "**********"
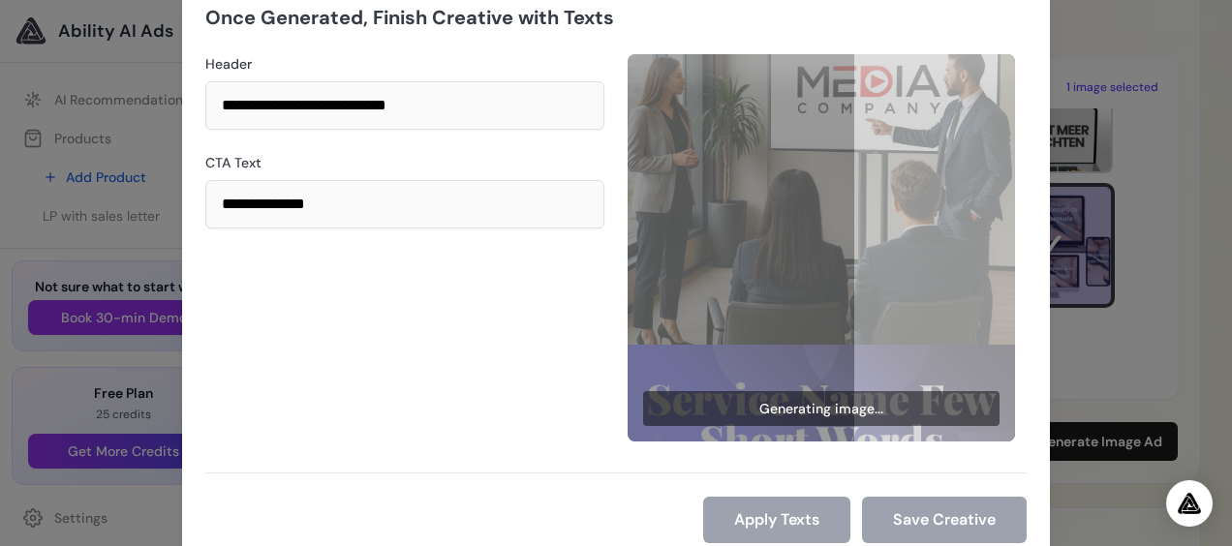
drag, startPoint x: 451, startPoint y: 245, endPoint x: 565, endPoint y: 436, distance: 222.4
click at [565, 436] on div "**********" at bounding box center [404, 247] width 399 height 387
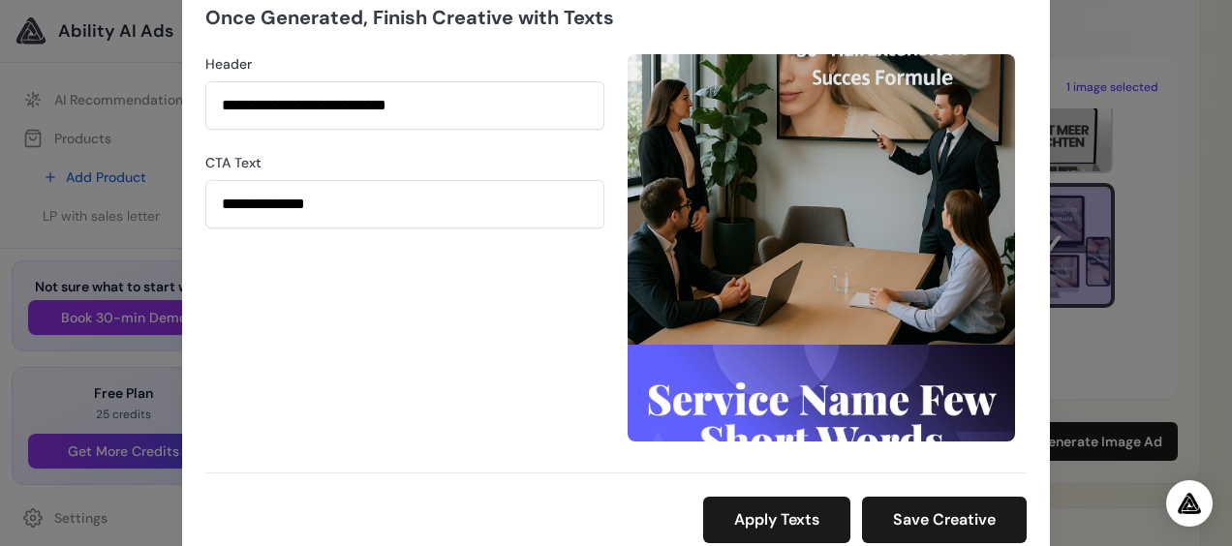
click at [903, 147] on img at bounding box center [820, 247] width 387 height 387
click at [920, 414] on img at bounding box center [820, 247] width 387 height 387
click at [1191, 506] on img "Open Intercom Messenger" at bounding box center [1188, 503] width 25 height 23
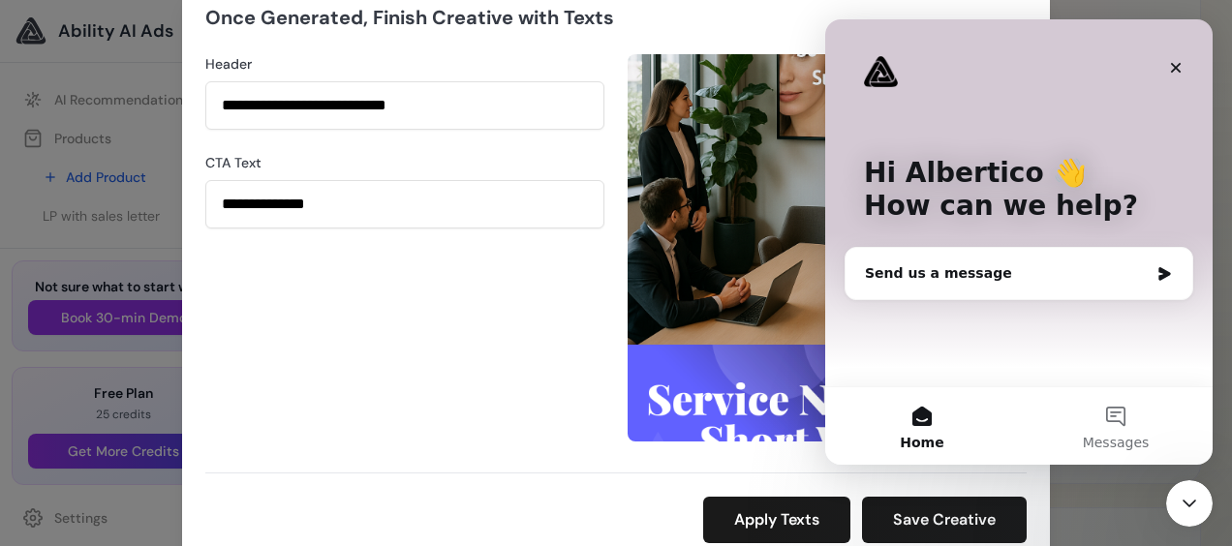
scroll to position [0, 0]
click at [517, 385] on div "**********" at bounding box center [404, 247] width 399 height 387
click at [1179, 60] on icon "Close" at bounding box center [1175, 67] width 15 height 15
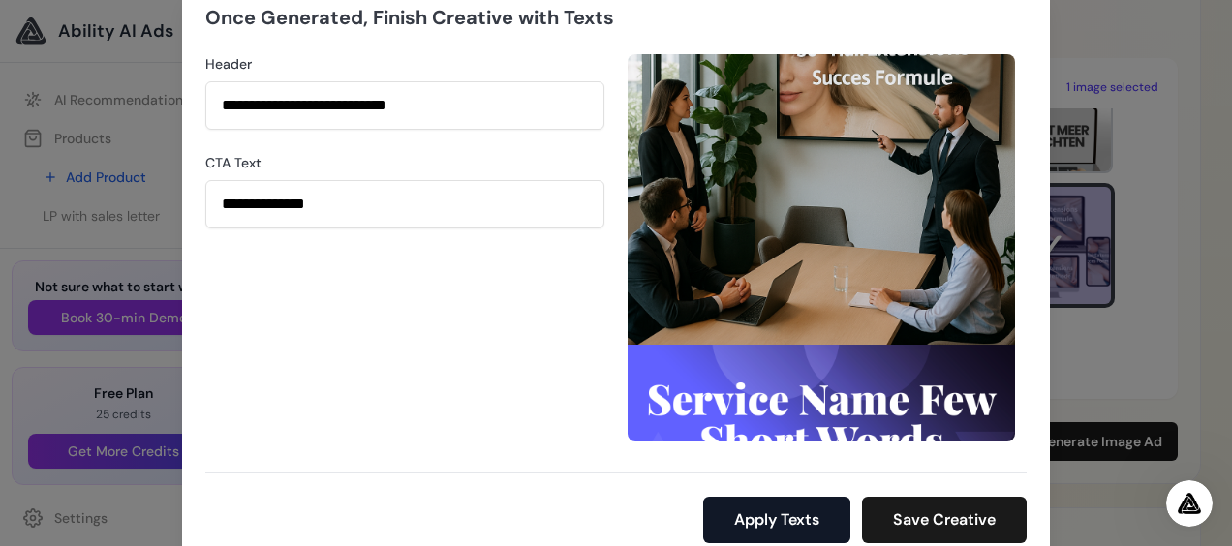
click at [783, 516] on button "Apply Texts" at bounding box center [776, 520] width 147 height 46
